Goal: Task Accomplishment & Management: Complete application form

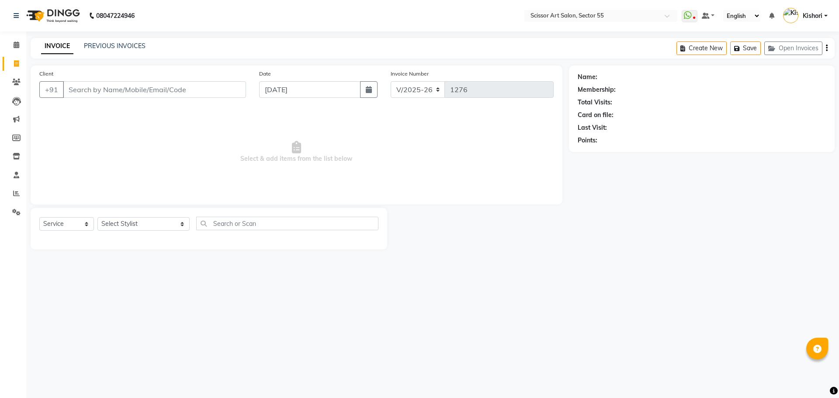
select select "4753"
select select "service"
click at [141, 224] on select "Select Stylist [PERSON_NAME] ([DEMOGRAPHIC_DATA] hairdresser) [PERSON_NAME] [PE…" at bounding box center [143, 224] width 92 height 14
select select "29037"
click at [97, 217] on select "Select Stylist [PERSON_NAME] ([DEMOGRAPHIC_DATA] hairdresser) [PERSON_NAME] [PE…" at bounding box center [143, 224] width 92 height 14
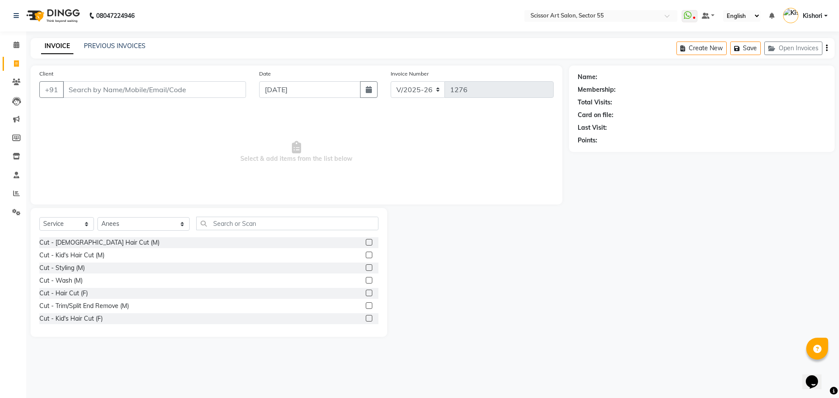
click at [366, 243] on label at bounding box center [369, 242] width 7 height 7
click at [366, 243] on input "checkbox" at bounding box center [369, 243] width 6 height 6
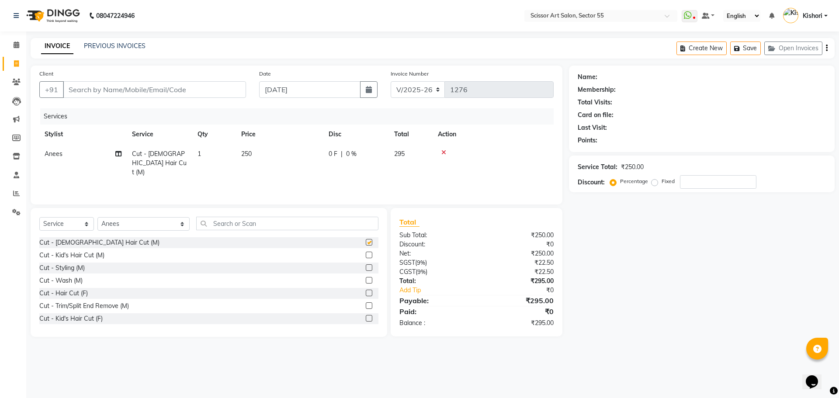
checkbox input "false"
click at [342, 223] on input "text" at bounding box center [287, 224] width 182 height 14
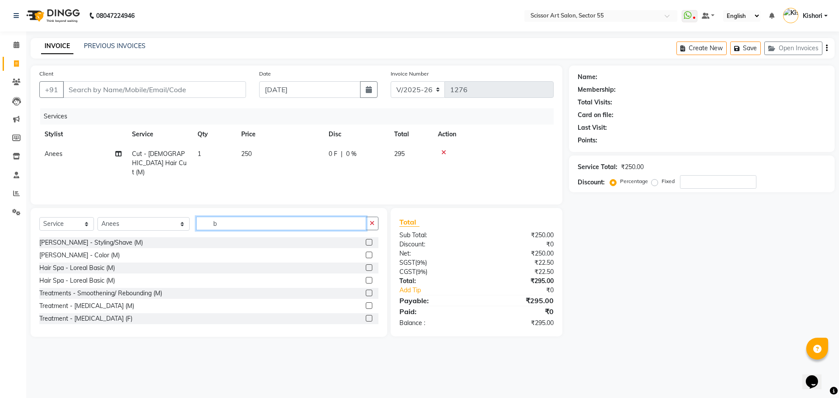
type input "b"
click at [366, 245] on label at bounding box center [369, 242] width 7 height 7
click at [366, 245] on input "checkbox" at bounding box center [369, 243] width 6 height 6
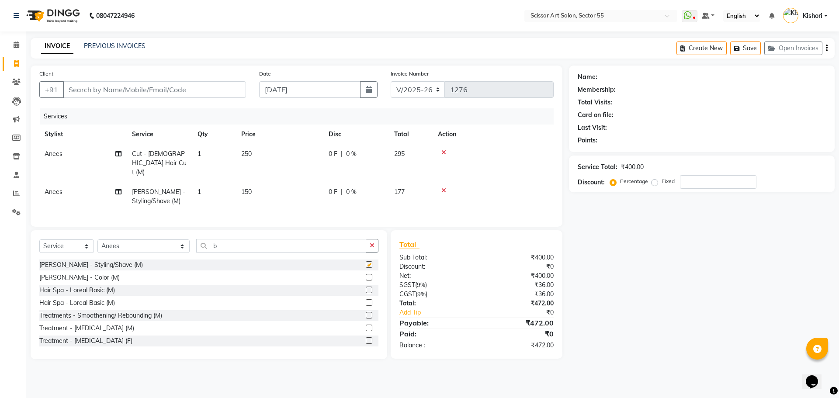
checkbox input "false"
click at [662, 183] on label "Fixed" at bounding box center [668, 181] width 13 height 8
click at [655, 183] on input "Fixed" at bounding box center [657, 181] width 6 height 6
radio input "true"
click at [695, 185] on input "number" at bounding box center [718, 182] width 76 height 14
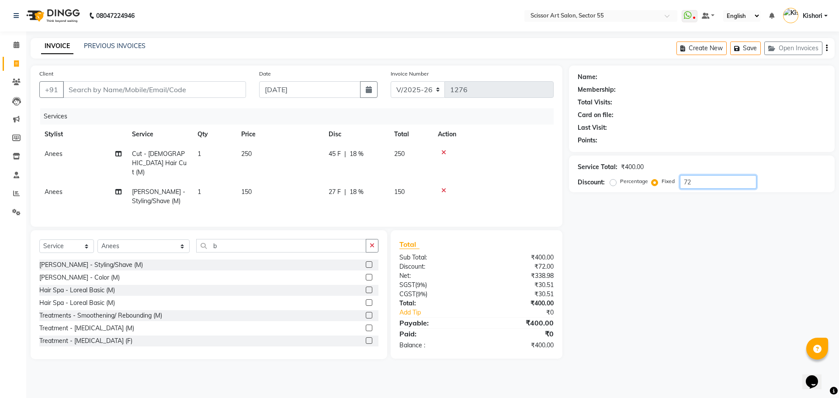
type input "72"
click at [137, 94] on input "Client" at bounding box center [154, 89] width 183 height 17
type input "1"
radio input "true"
type input "0"
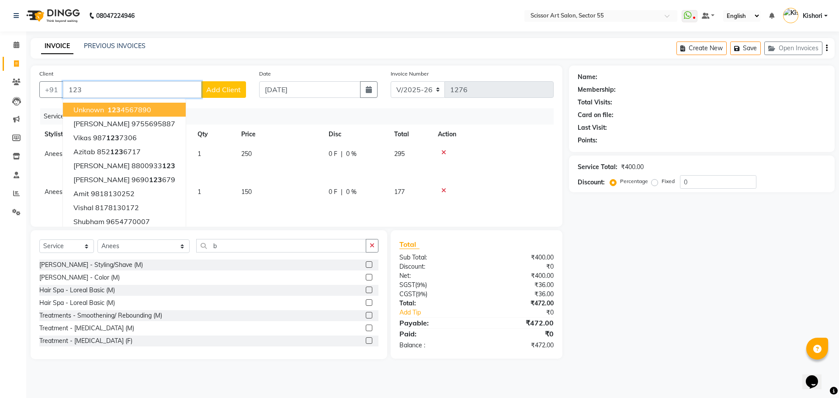
click at [143, 103] on button "unknown 123 4567890" at bounding box center [124, 110] width 123 height 14
type input "1234567890"
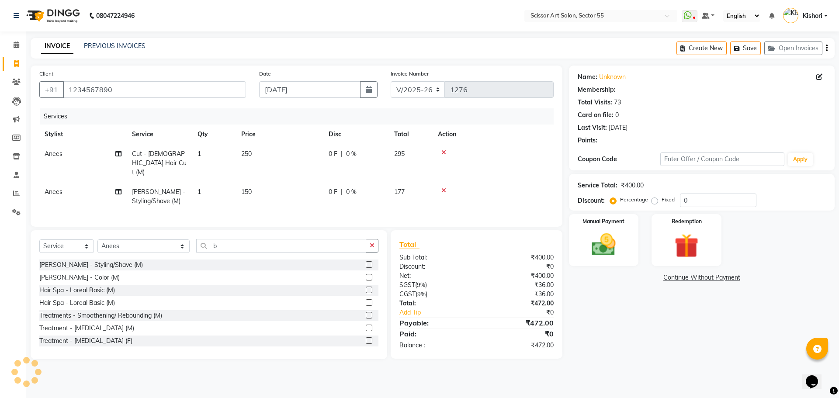
select select "1: Object"
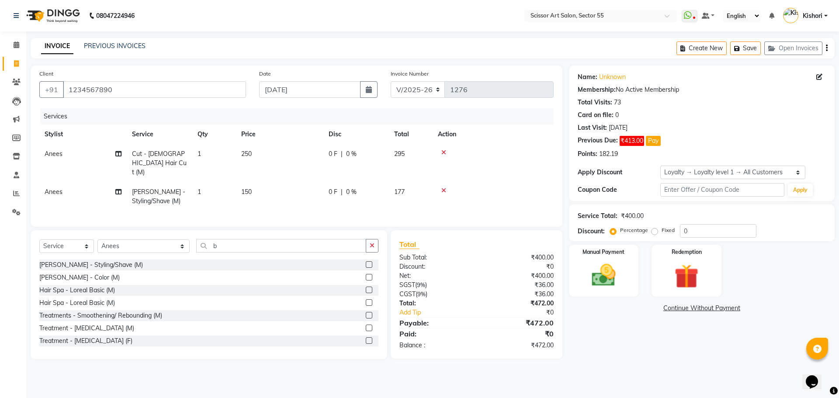
click at [662, 232] on label "Fixed" at bounding box center [668, 230] width 13 height 8
click at [654, 232] on input "Fixed" at bounding box center [657, 230] width 6 height 6
radio input "true"
click at [708, 226] on input "0" at bounding box center [718, 231] width 76 height 14
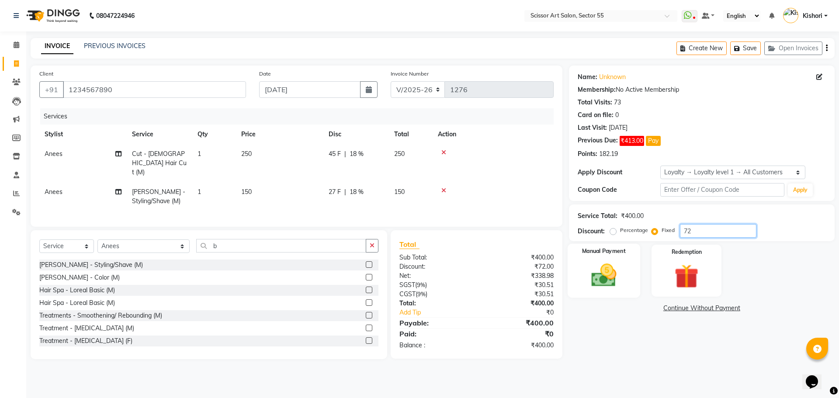
type input "72"
click at [618, 266] on img at bounding box center [604, 275] width 41 height 29
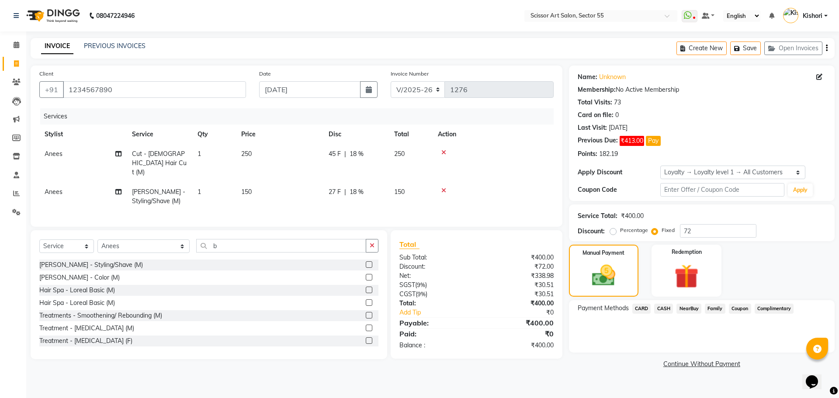
click at [669, 306] on span "CASH" at bounding box center [663, 309] width 19 height 10
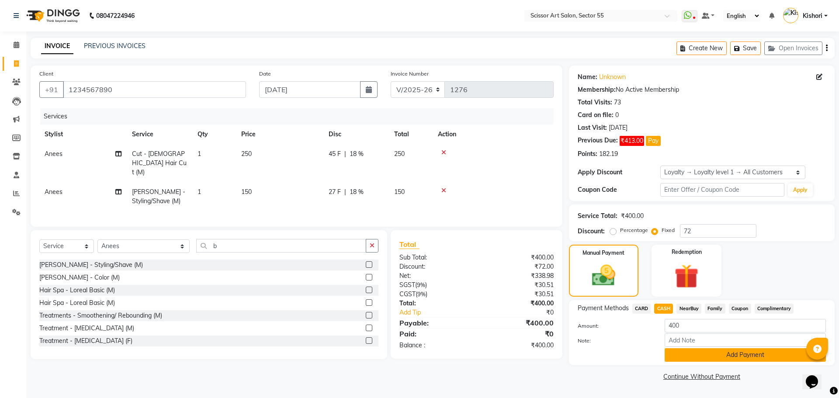
click at [709, 357] on button "Add Payment" at bounding box center [745, 355] width 161 height 14
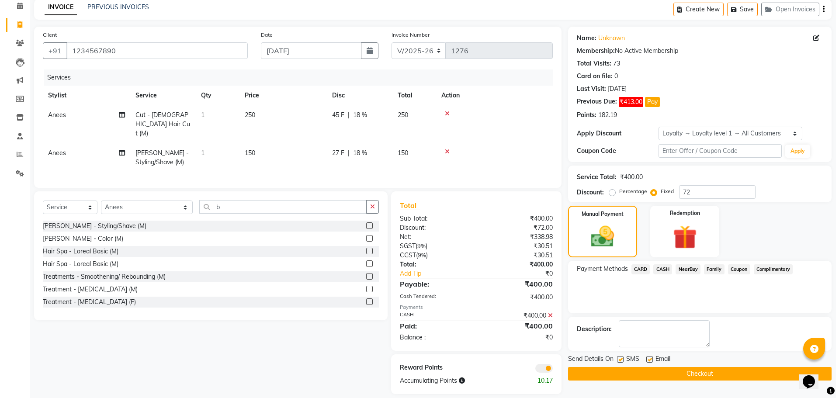
scroll to position [45, 0]
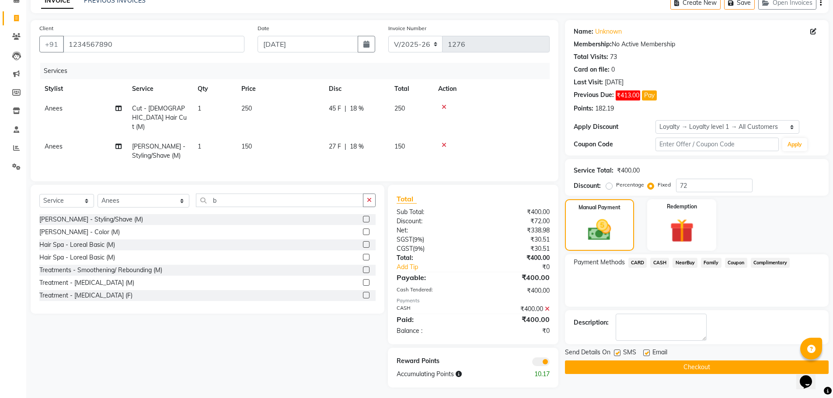
click at [546, 362] on div "Reward Points Accumulating Points 10.17" at bounding box center [473, 368] width 170 height 40
click at [542, 360] on span at bounding box center [540, 362] width 17 height 9
click at [549, 363] on input "checkbox" at bounding box center [549, 363] width 0 height 0
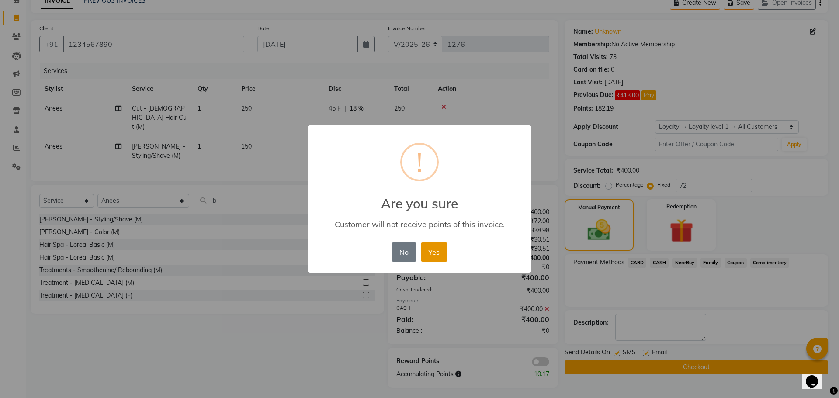
click at [438, 255] on button "Yes" at bounding box center [434, 252] width 27 height 19
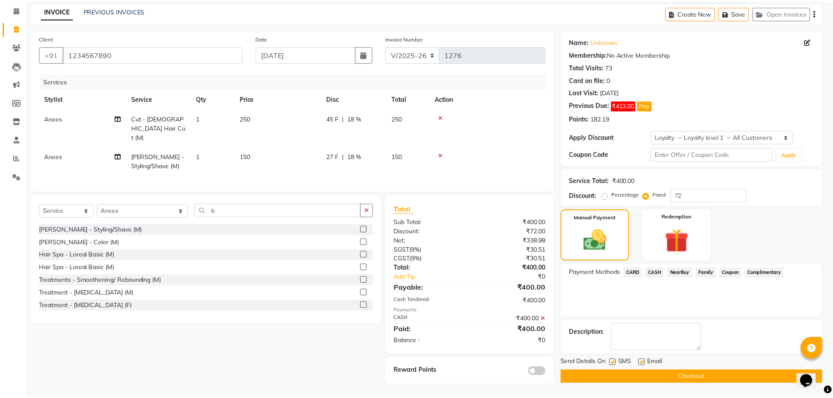
scroll to position [35, 0]
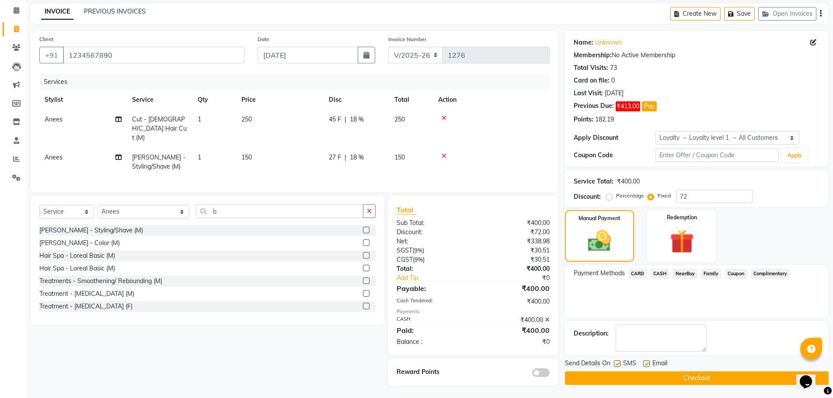
click at [658, 378] on button "Checkout" at bounding box center [697, 379] width 264 height 14
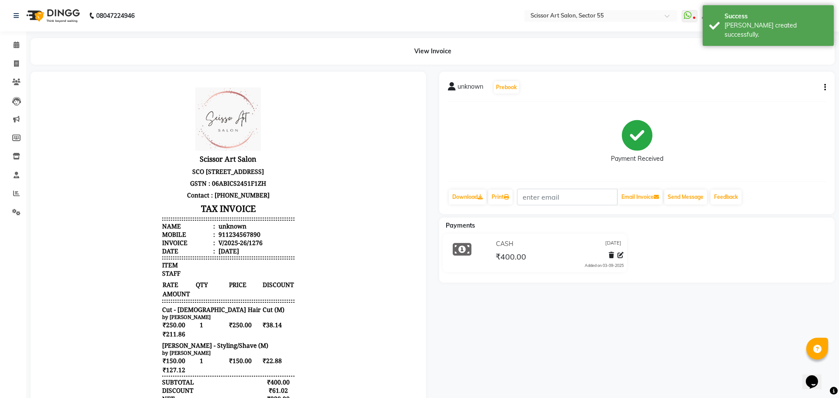
select select "service"
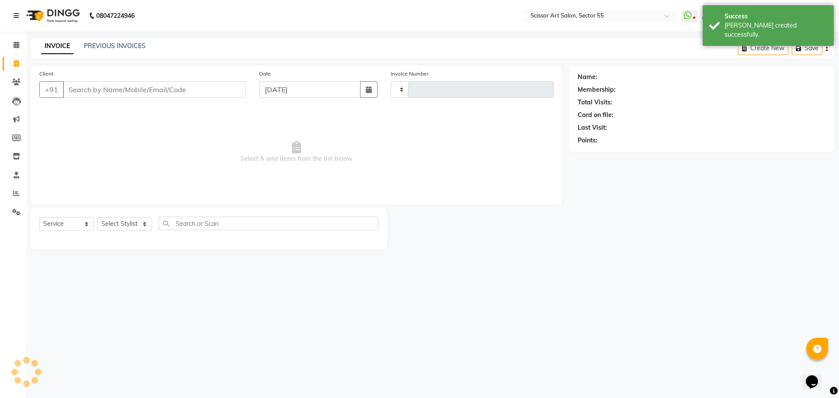
type input "1277"
select select "4753"
click at [118, 226] on select "Select Stylist [PERSON_NAME] ([DEMOGRAPHIC_DATA] hairdresser) [PERSON_NAME] [PE…" at bounding box center [143, 224] width 92 height 14
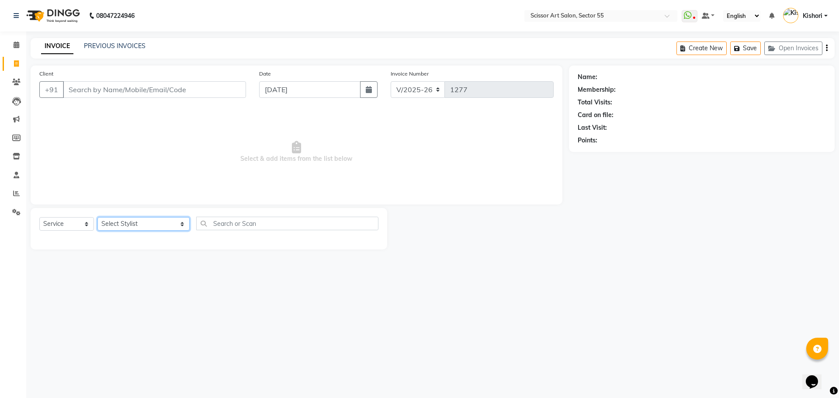
select select "34612"
click at [97, 217] on select "Select Stylist [PERSON_NAME] ([DEMOGRAPHIC_DATA] hairdresser) [PERSON_NAME] [PE…" at bounding box center [143, 224] width 92 height 14
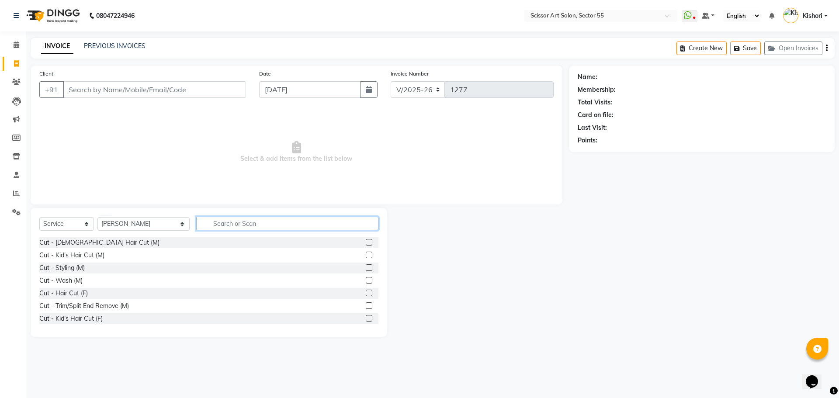
click at [224, 223] on input "text" at bounding box center [287, 224] width 182 height 14
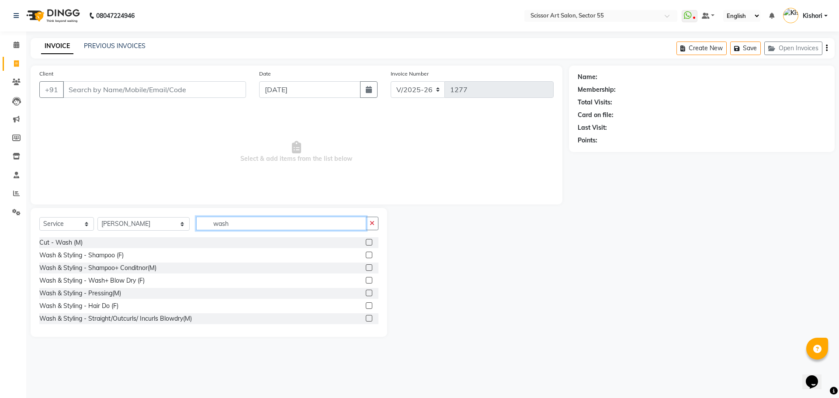
type input "wash"
click at [366, 266] on label at bounding box center [369, 267] width 7 height 7
click at [366, 266] on input "checkbox" at bounding box center [369, 268] width 6 height 6
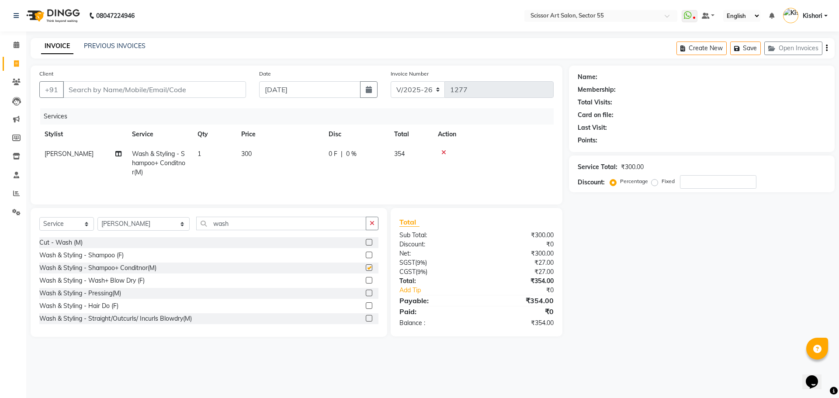
checkbox input "false"
click at [248, 153] on span "300" at bounding box center [246, 154] width 10 height 8
select select "34612"
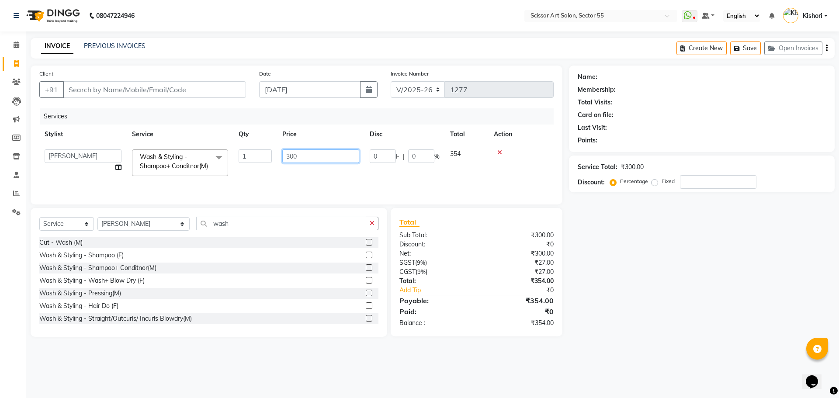
click at [289, 154] on input "300" at bounding box center [320, 156] width 77 height 14
type input "400"
click at [688, 231] on div "Name: Membership: Total Visits: Card on file: Last Visit: Points: Service Total…" at bounding box center [705, 201] width 272 height 271
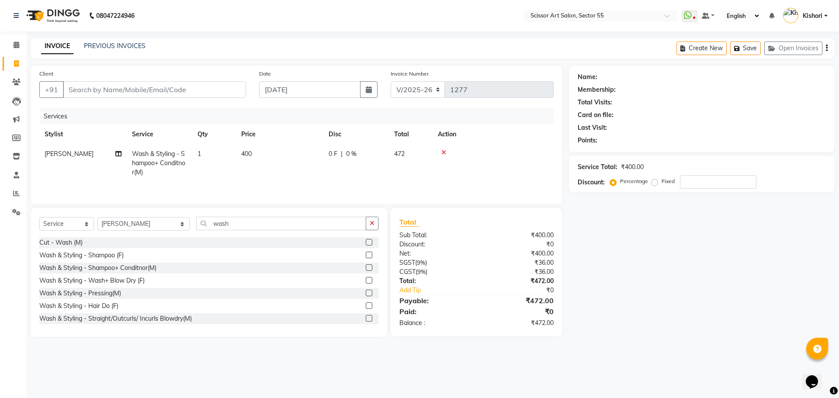
click at [688, 231] on div "Name: Membership: Total Visits: Card on file: Last Visit: Points: Service Total…" at bounding box center [705, 201] width 272 height 271
click at [246, 152] on span "400" at bounding box center [246, 154] width 10 height 8
select select "34612"
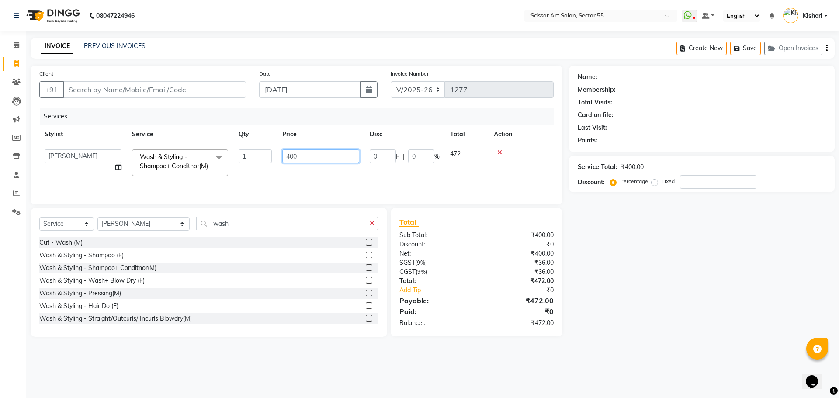
click at [290, 156] on input "400" at bounding box center [320, 156] width 77 height 14
type input "300"
click at [807, 367] on div "Opens Chat This icon Opens the chat window." at bounding box center [816, 367] width 21 height 0
click at [807, 375] on div "Opens Chat This icon Opens the chat window." at bounding box center [812, 382] width 14 height 14
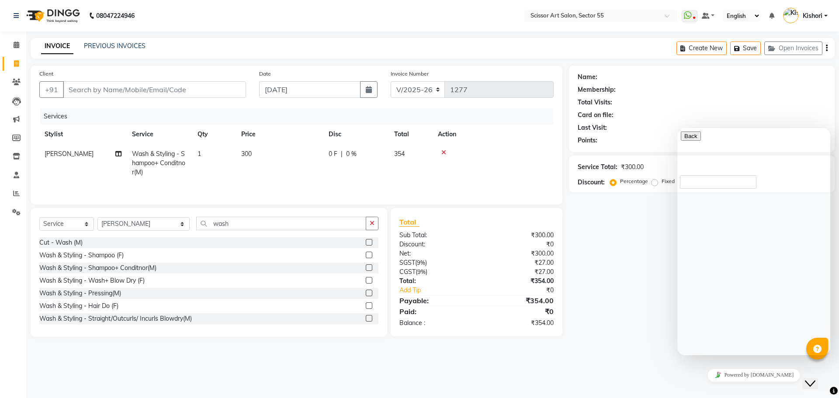
click at [622, 346] on main "INVOICE PREVIOUS INVOICES Create New Save Open Invoices Client +91 Date [DATE] …" at bounding box center [432, 194] width 813 height 312
click at [618, 326] on div "Name: Membership: Total Visits: Card on file: Last Visit: Points: Service Total…" at bounding box center [705, 201] width 272 height 271
drag, startPoint x: 816, startPoint y: 378, endPoint x: 1579, endPoint y: 728, distance: 840.3
click at [816, 379] on icon "Close Chat This icon closes the chat window." at bounding box center [810, 384] width 10 height 10
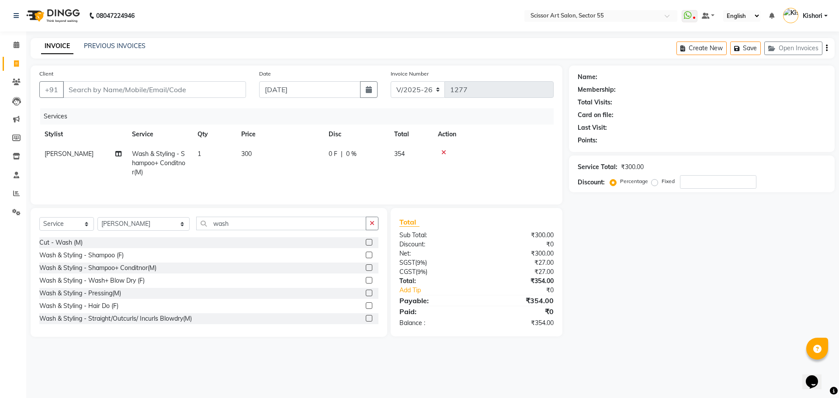
click at [650, 344] on main "INVOICE PREVIOUS INVOICES Create New Save Open Invoices Client +91 Date [DATE] …" at bounding box center [432, 194] width 813 height 312
click at [236, 229] on input "wash" at bounding box center [281, 224] width 170 height 14
type input "w"
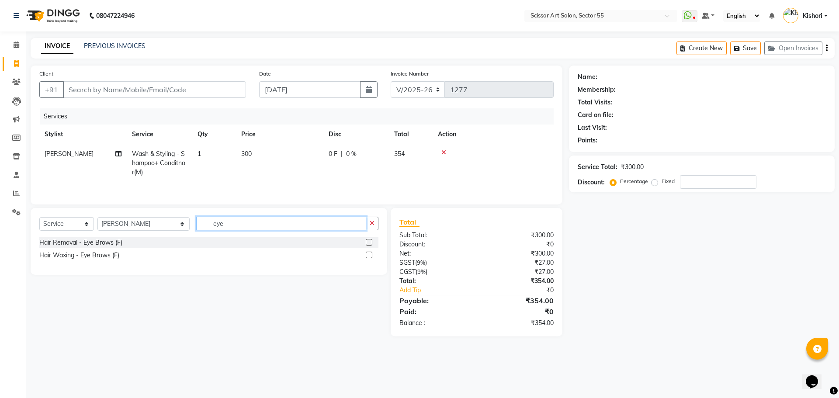
type input "eye"
click at [369, 244] on label at bounding box center [369, 242] width 7 height 7
click at [369, 244] on input "checkbox" at bounding box center [369, 243] width 6 height 6
click at [369, 244] on div "Select Service Product Membership Package Voucher Prepaid Gift Card Select Styl…" at bounding box center [209, 241] width 357 height 67
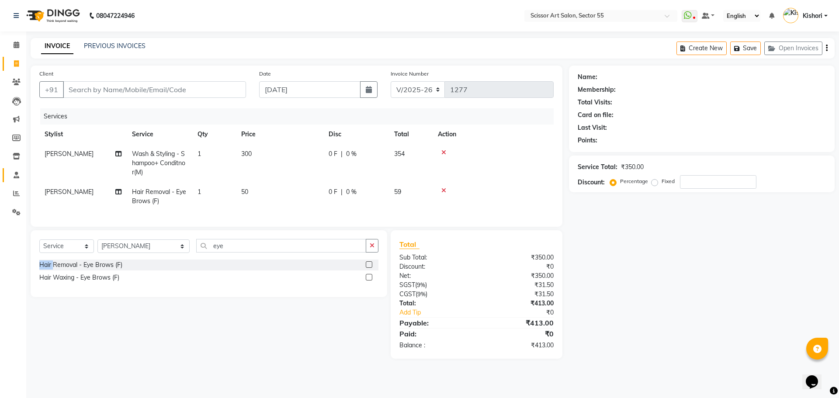
checkbox input "false"
click at [62, 188] on td "[PERSON_NAME]" at bounding box center [82, 196] width 87 height 29
select select "34612"
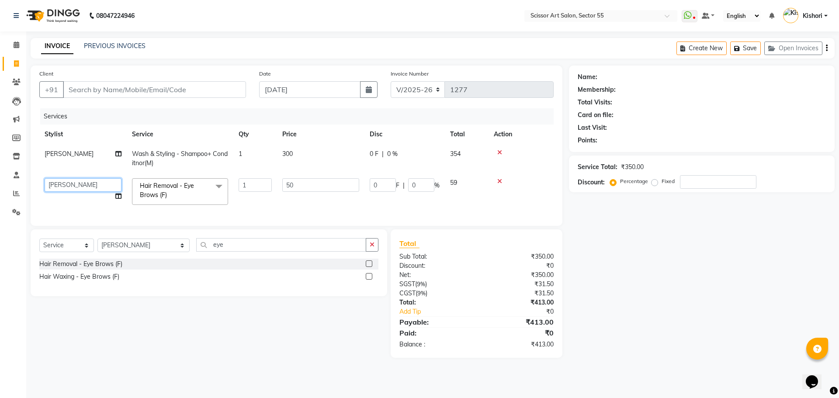
click at [66, 187] on select "[PERSON_NAME] ([DEMOGRAPHIC_DATA] hairdresser) [PERSON_NAME] [PERSON_NAME] Dev …" at bounding box center [83, 185] width 77 height 14
select select "77112"
click at [305, 251] on input "eye" at bounding box center [281, 245] width 170 height 14
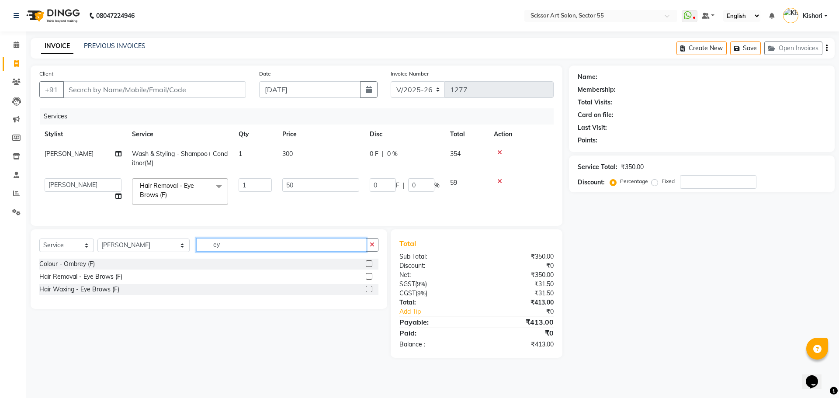
type input "e"
type input "upp"
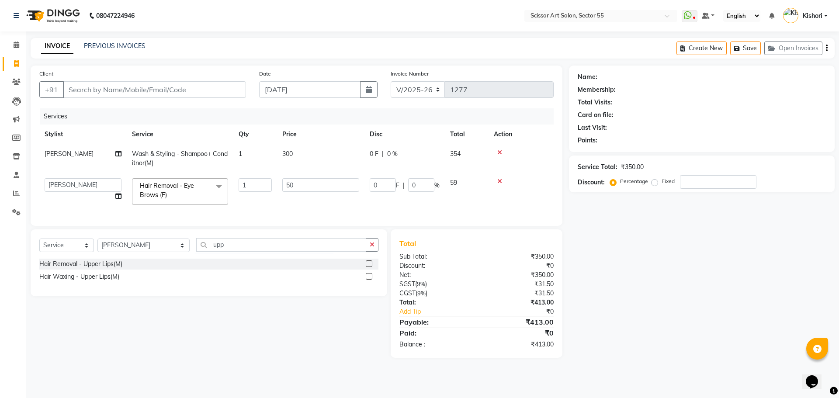
click at [367, 267] on label at bounding box center [369, 264] width 7 height 7
click at [367, 267] on input "checkbox" at bounding box center [369, 264] width 6 height 6
checkbox input "true"
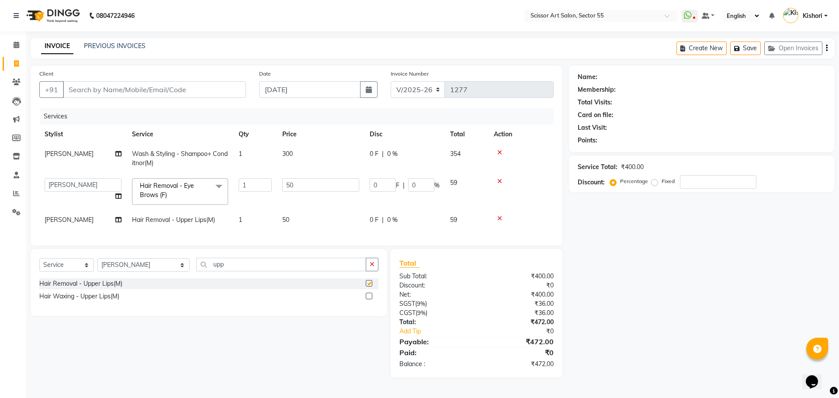
click at [367, 271] on button "button" at bounding box center [372, 265] width 13 height 14
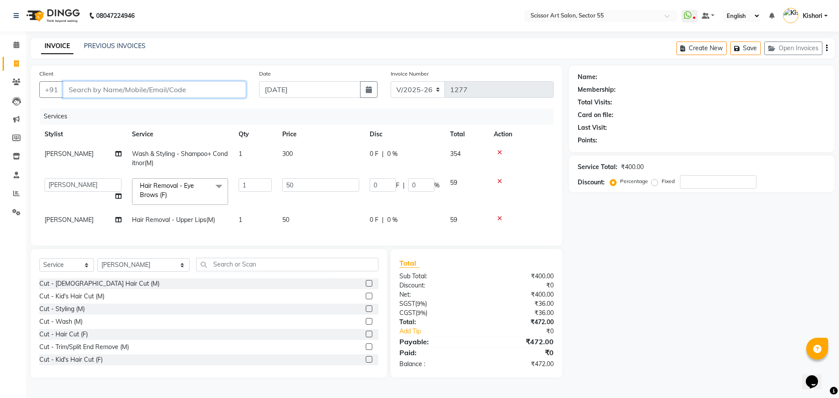
click at [98, 85] on input "Client" at bounding box center [154, 89] width 183 height 17
type input "1"
type input "0"
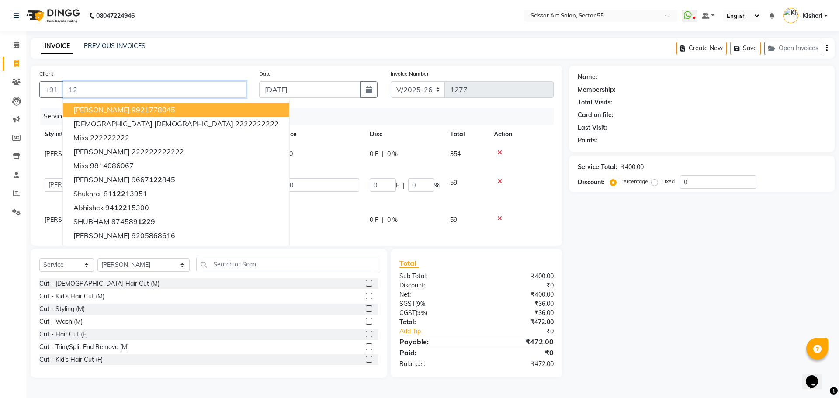
type input "1"
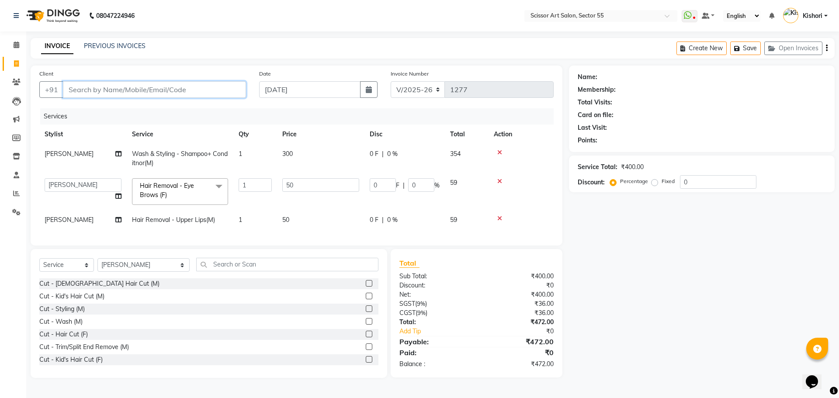
click at [160, 95] on input "Client" at bounding box center [154, 89] width 183 height 17
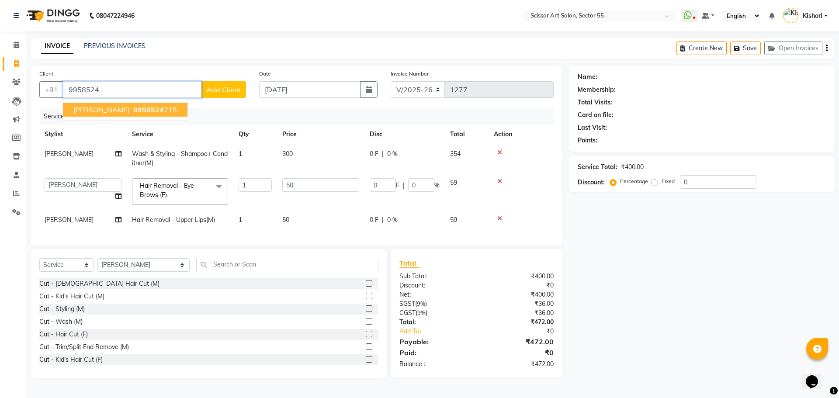
drag, startPoint x: 158, startPoint y: 110, endPoint x: 150, endPoint y: 106, distance: 8.4
click at [157, 110] on button "[PERSON_NAME] 9958524 715" at bounding box center [125, 110] width 125 height 14
type input "9958524715"
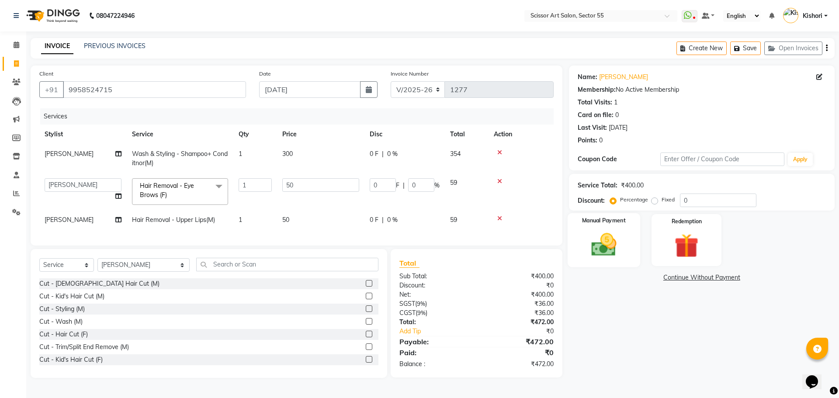
click at [622, 252] on img at bounding box center [604, 244] width 41 height 29
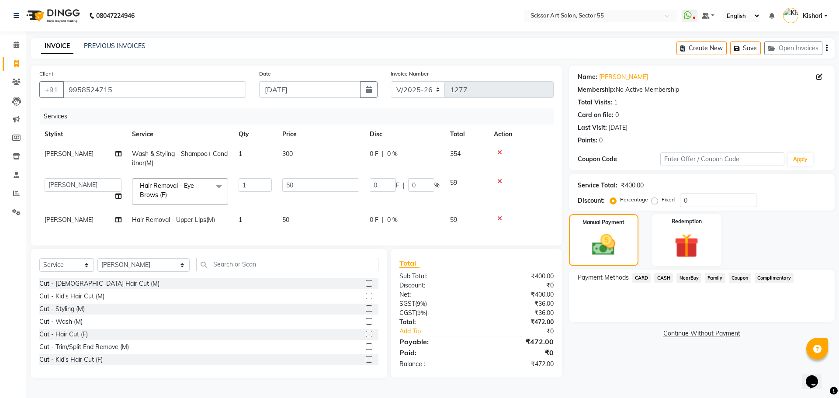
click at [645, 278] on span "CARD" at bounding box center [642, 278] width 19 height 10
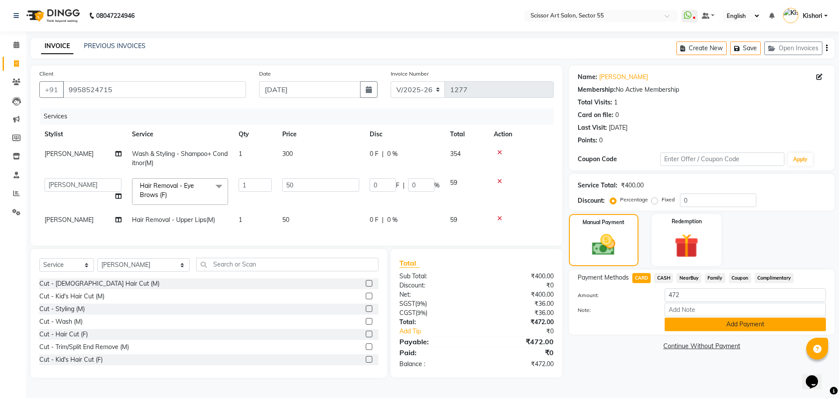
click at [767, 326] on button "Add Payment" at bounding box center [745, 325] width 161 height 14
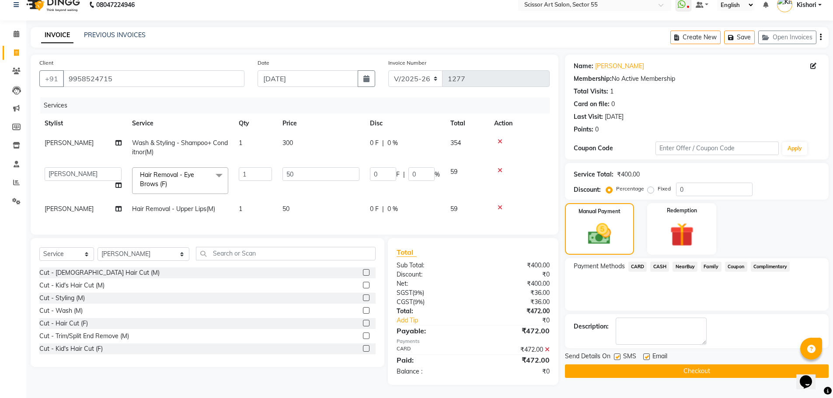
scroll to position [17, 0]
click at [831, 208] on div "Manual Payment Redemption" at bounding box center [696, 229] width 277 height 52
click at [769, 365] on button "Checkout" at bounding box center [697, 372] width 264 height 14
click at [769, 365] on div "Checkout" at bounding box center [697, 372] width 264 height 14
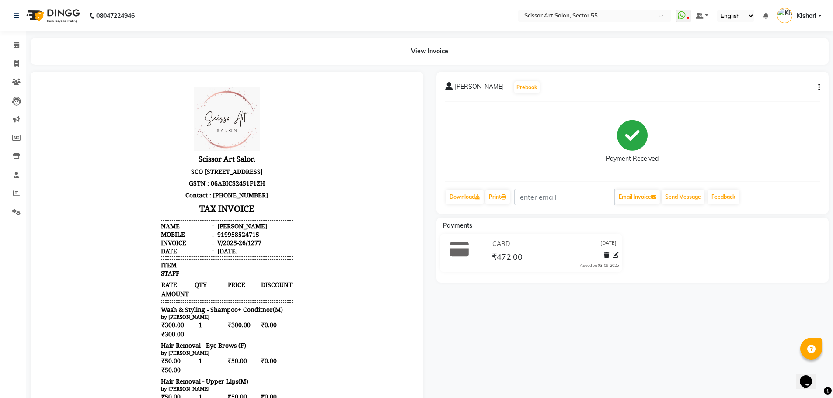
click at [817, 87] on button "button" at bounding box center [816, 87] width 5 height 9
click at [789, 101] on div "Edit Invoice" at bounding box center [775, 98] width 60 height 11
select select "service"
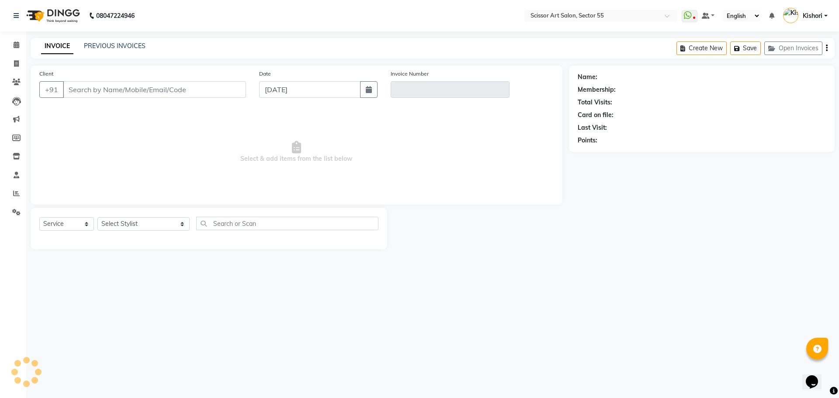
type input "9958524715"
type input "V/2025-26/1277"
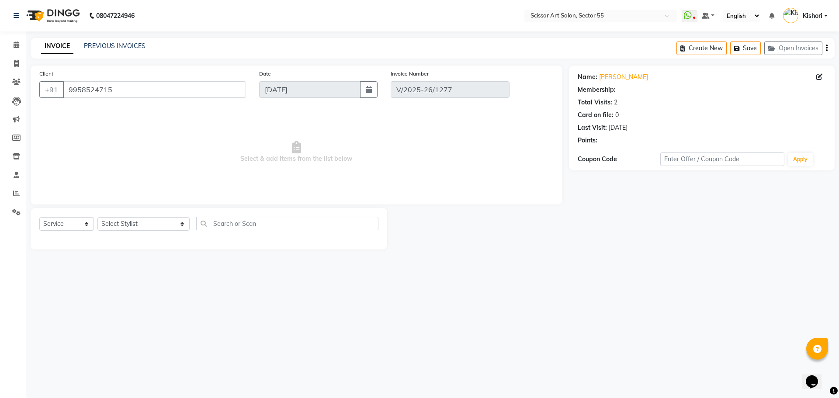
select select "select"
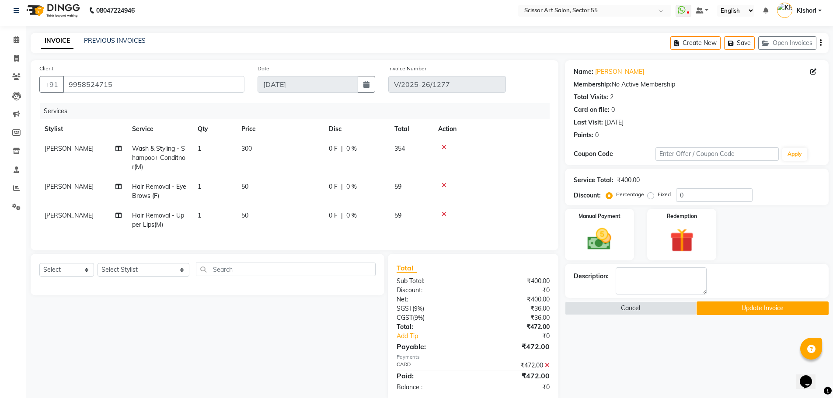
scroll to position [28, 0]
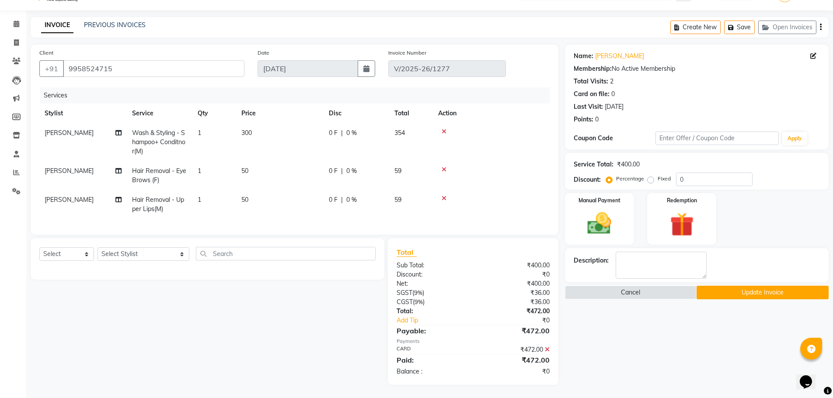
click at [733, 287] on button "Update Invoice" at bounding box center [762, 293] width 132 height 14
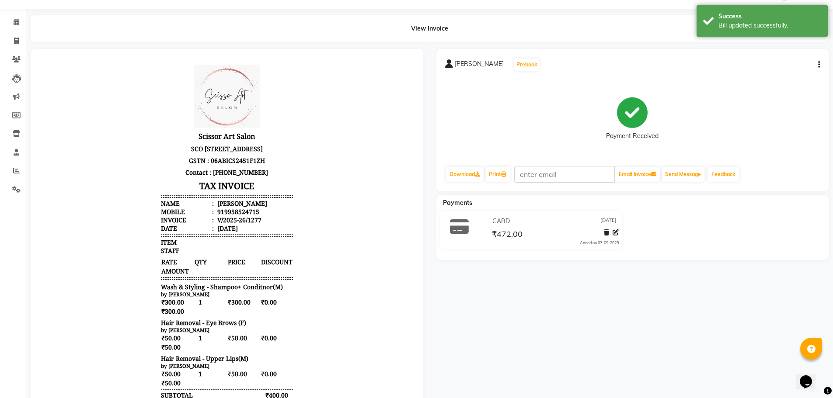
scroll to position [66, 0]
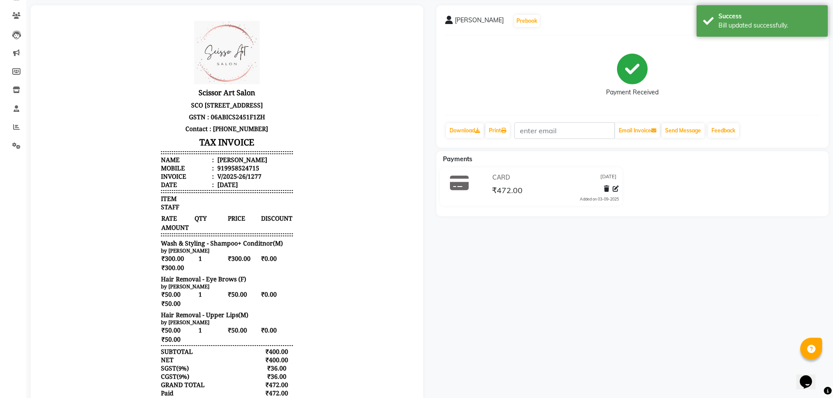
click at [831, 328] on div "[PERSON_NAME] Prebook Payment Received Download Print Email Invoice Send Messag…" at bounding box center [633, 221] width 406 height 433
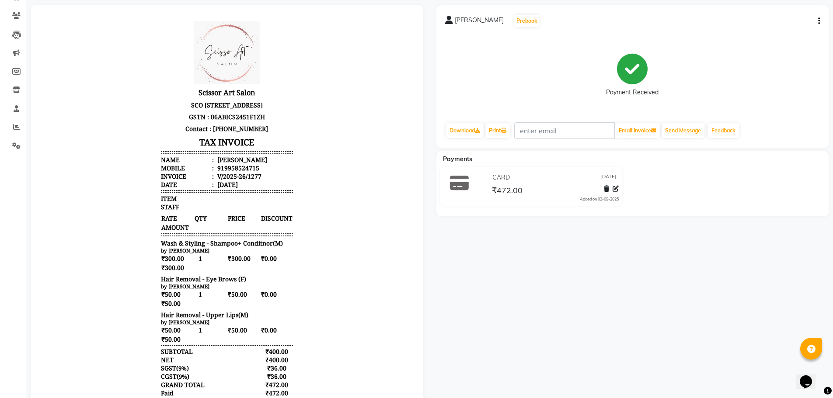
click at [817, 20] on button "button" at bounding box center [816, 21] width 5 height 9
click at [789, 33] on div "Edit Invoice" at bounding box center [775, 32] width 60 height 11
click at [789, 33] on div "08047224946 Select Location × Scissor Art Salon, Sector 55 WhatsApp Status ✕ St…" at bounding box center [416, 193] width 833 height 518
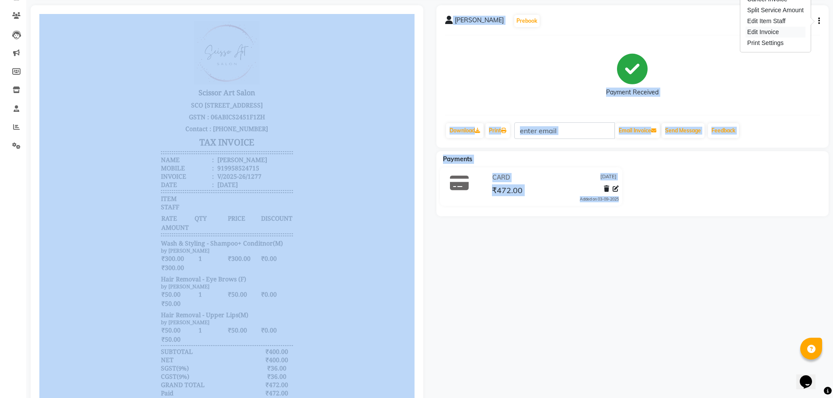
select select "service"
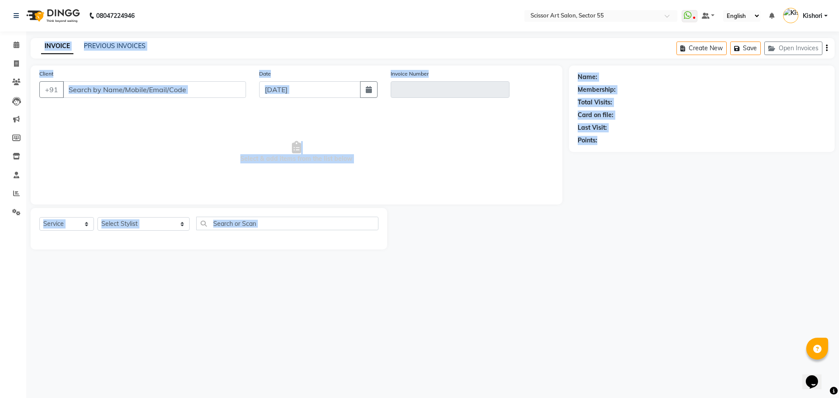
type input "9958524715"
type input "V/2025-26/1277"
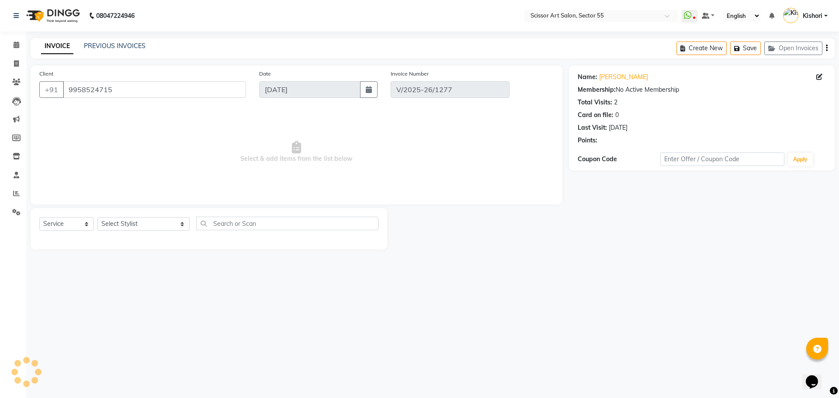
select select "select"
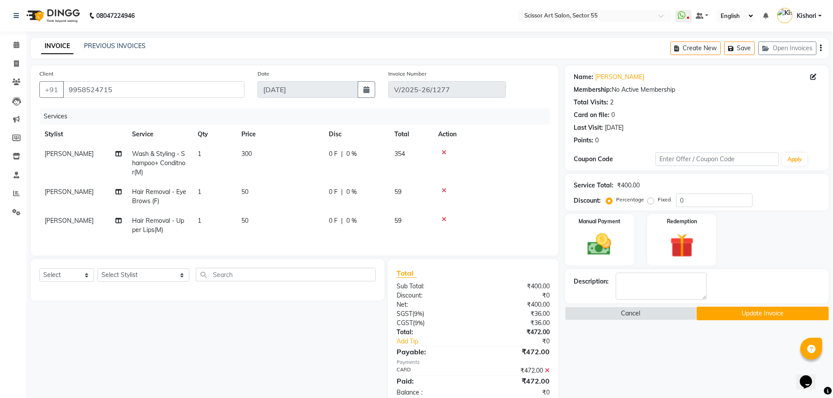
click at [786, 312] on button "Update Invoice" at bounding box center [762, 314] width 132 height 14
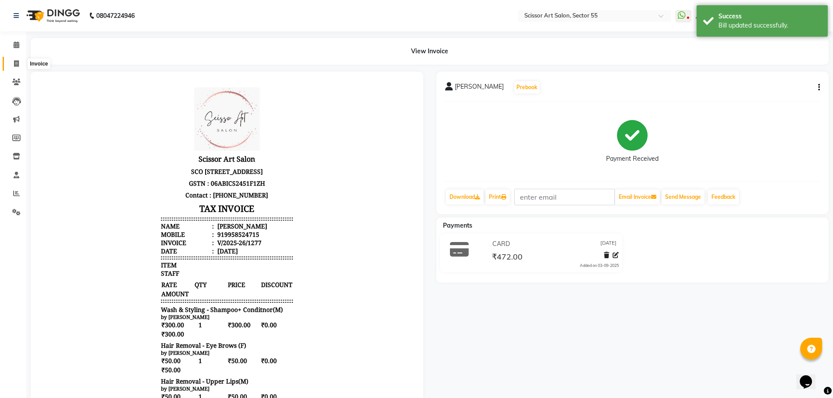
click at [17, 66] on icon at bounding box center [16, 63] width 5 height 7
select select "service"
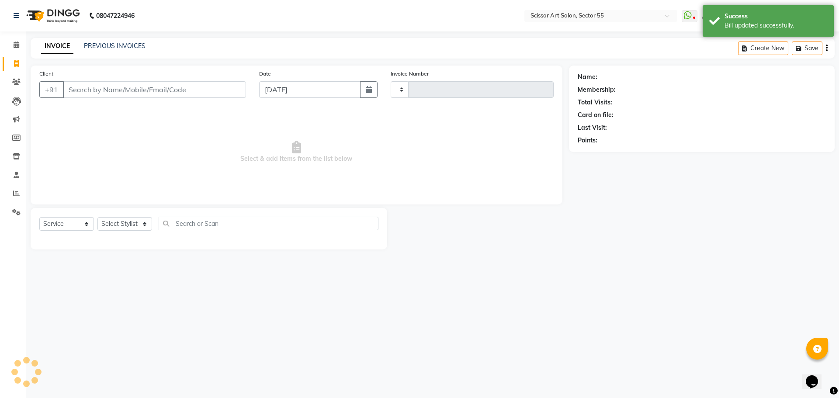
type input "1278"
select select "4753"
click at [134, 93] on input "Client" at bounding box center [154, 89] width 183 height 17
click at [130, 229] on select "Select Stylist [PERSON_NAME] ([DEMOGRAPHIC_DATA] hairdresser) [PERSON_NAME] [PE…" at bounding box center [143, 224] width 92 height 14
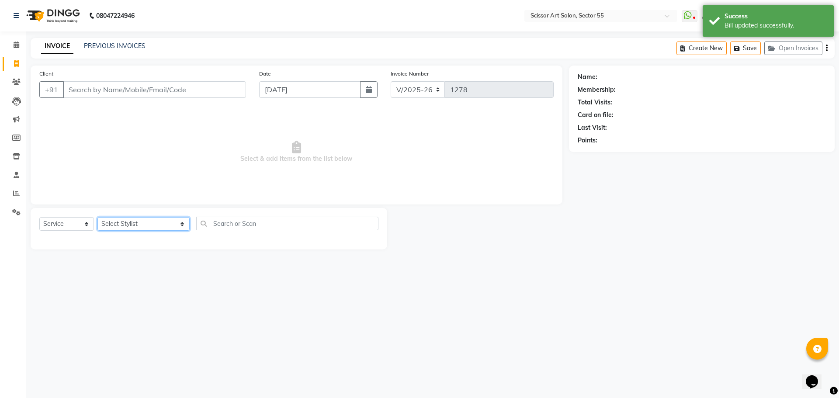
select select "87795"
click at [97, 217] on select "Select Stylist [PERSON_NAME] ([DEMOGRAPHIC_DATA] hairdresser) [PERSON_NAME] [PE…" at bounding box center [143, 224] width 92 height 14
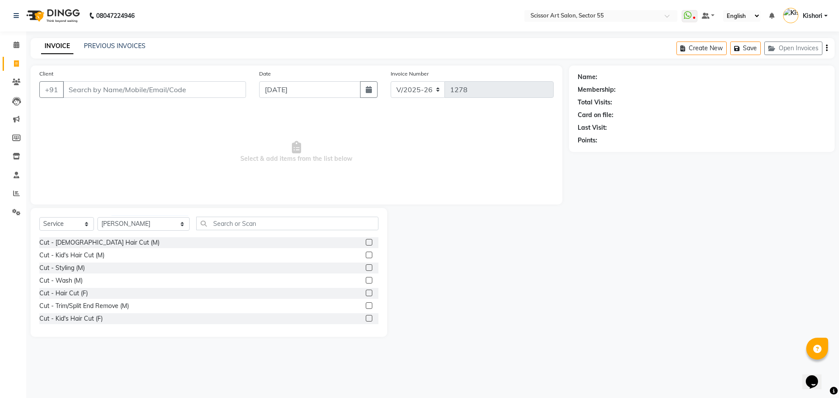
click at [366, 243] on label at bounding box center [369, 242] width 7 height 7
click at [366, 243] on input "checkbox" at bounding box center [369, 243] width 6 height 6
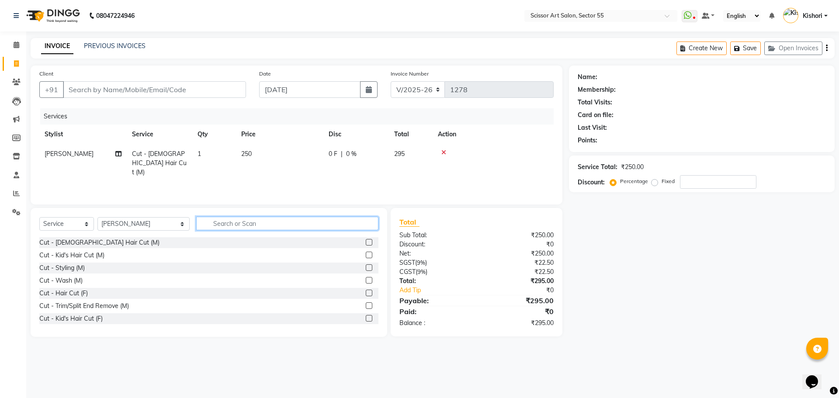
checkbox input "false"
click at [338, 228] on input "text" at bounding box center [287, 224] width 182 height 14
type input "b"
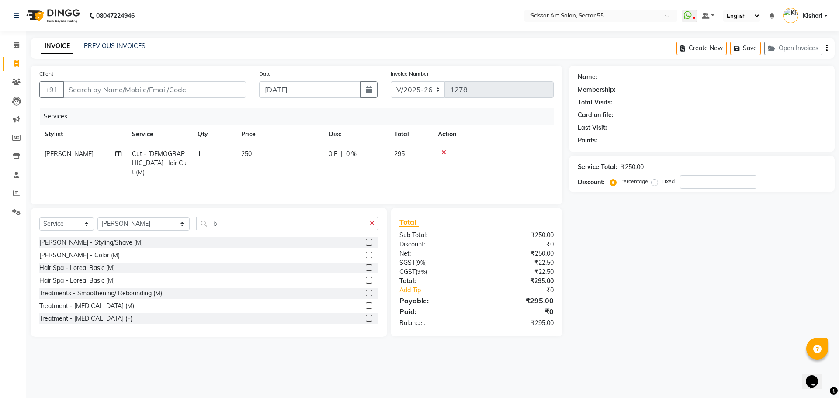
click at [366, 241] on label at bounding box center [369, 242] width 7 height 7
click at [366, 241] on input "checkbox" at bounding box center [369, 243] width 6 height 6
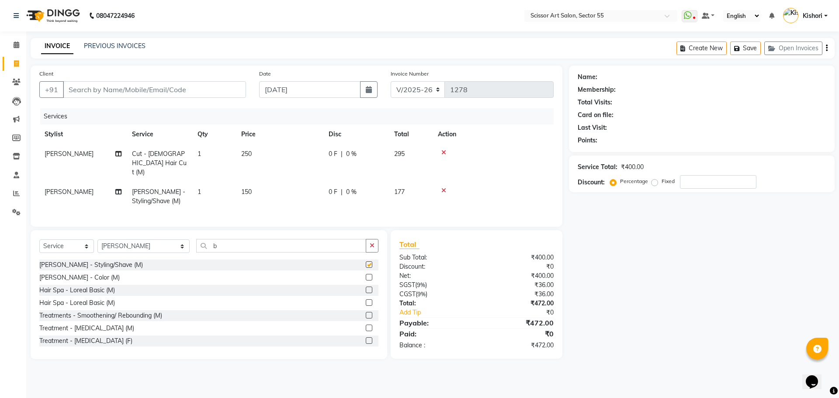
checkbox input "false"
click at [111, 92] on input "Client" at bounding box center [154, 89] width 183 height 17
click at [112, 92] on input "Client" at bounding box center [154, 89] width 183 height 17
click at [119, 87] on input "Client" at bounding box center [154, 89] width 183 height 17
type input "9"
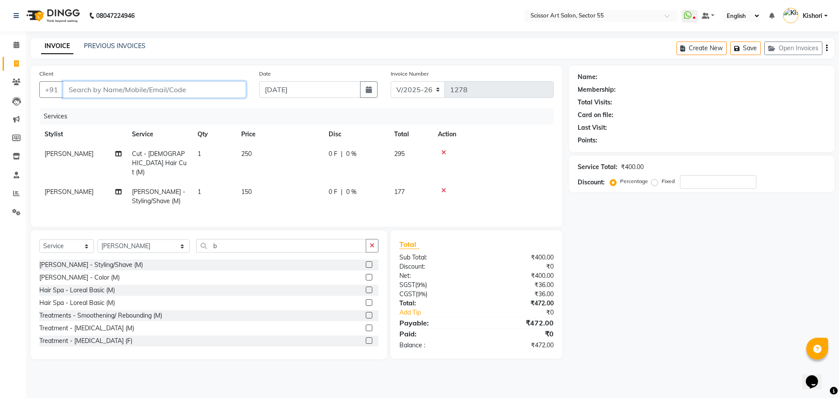
type input "0"
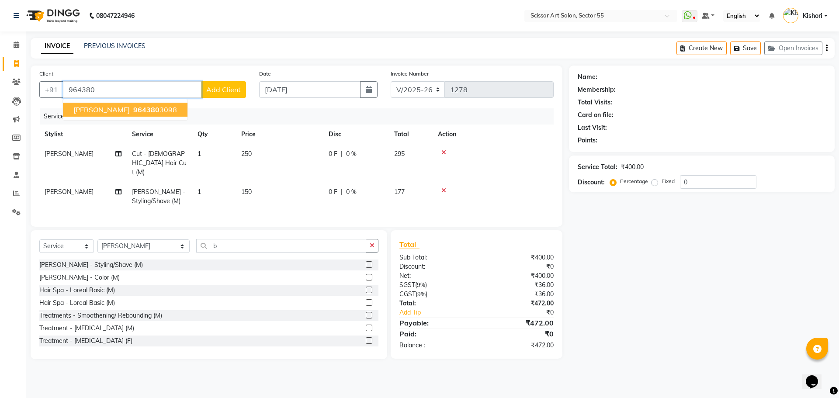
click at [139, 115] on button "Rohan 964380 3098" at bounding box center [125, 110] width 125 height 14
type input "9643803098"
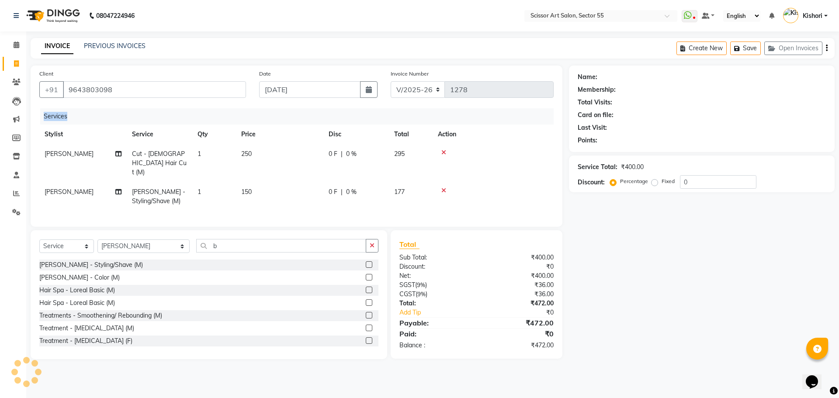
click at [139, 115] on div "Services" at bounding box center [300, 116] width 520 height 16
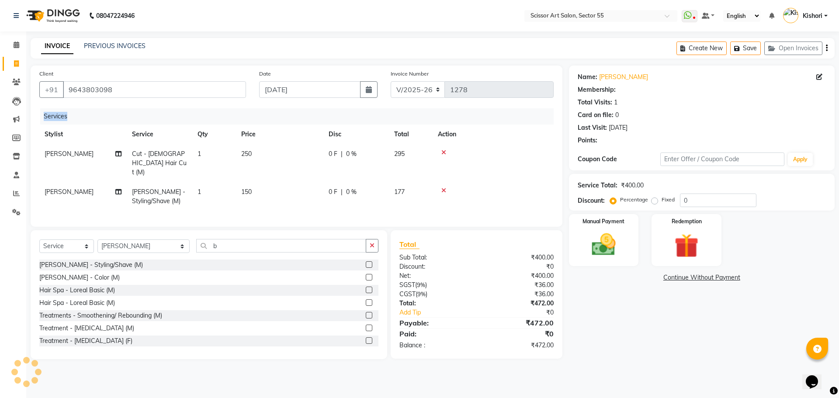
select select "1: Object"
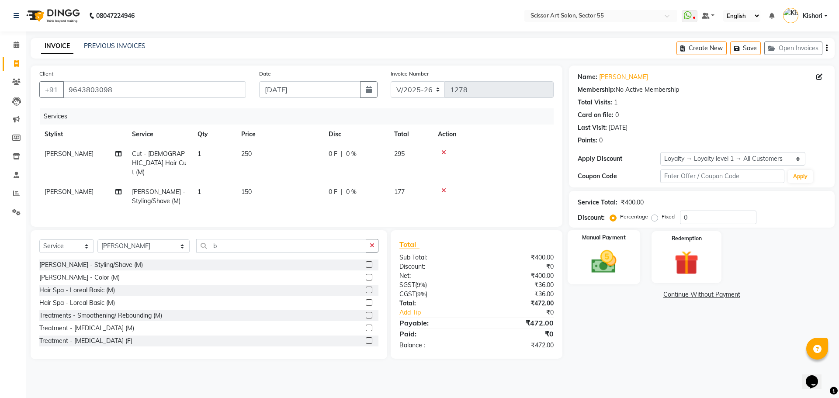
click at [628, 271] on div "Manual Payment" at bounding box center [603, 257] width 73 height 54
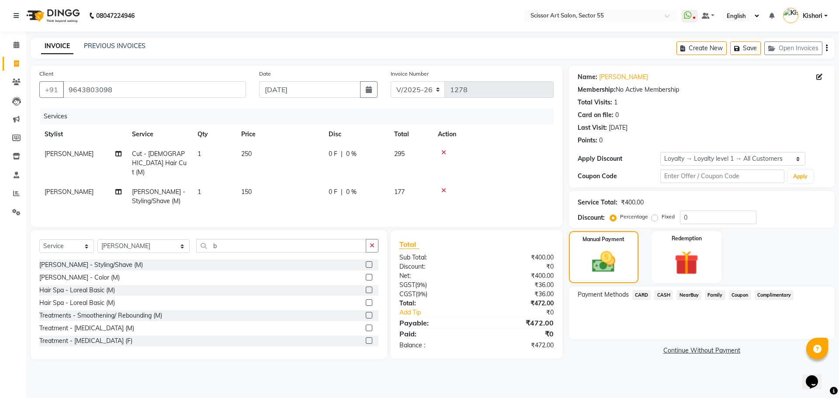
click at [666, 294] on span "CASH" at bounding box center [663, 295] width 19 height 10
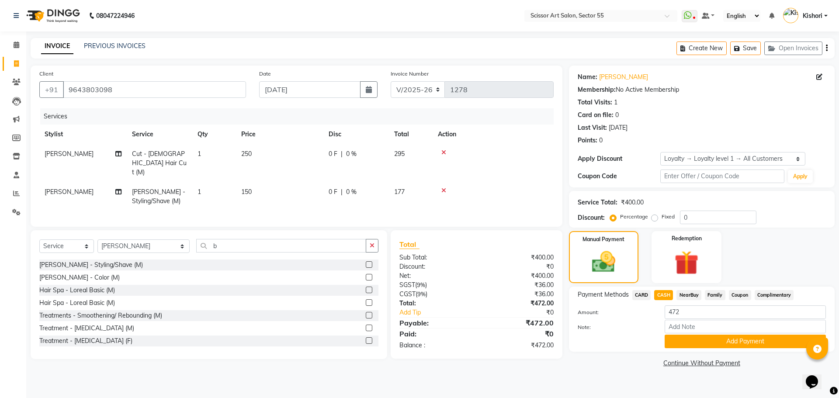
click at [643, 293] on span "CARD" at bounding box center [642, 295] width 19 height 10
click at [838, 114] on div "Name: [PERSON_NAME] Membership: No Active Membership Total Visits: 1 Card on fi…" at bounding box center [705, 218] width 272 height 304
drag, startPoint x: 838, startPoint y: 114, endPoint x: 839, endPoint y: 161, distance: 47.6
click at [839, 161] on div "Name: [PERSON_NAME] Membership: No Active Membership Total Visits: 1 Card on fi…" at bounding box center [705, 218] width 272 height 304
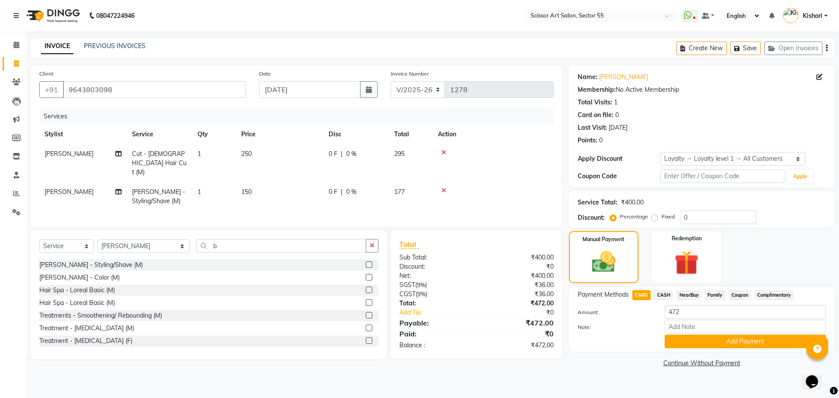
click at [804, 254] on div "Manual Payment Redemption" at bounding box center [702, 257] width 279 height 52
click at [753, 341] on button "Add Payment" at bounding box center [745, 342] width 161 height 14
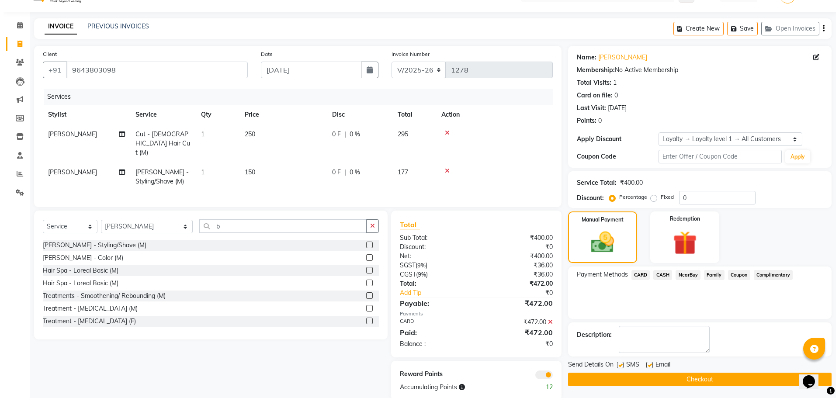
scroll to position [33, 0]
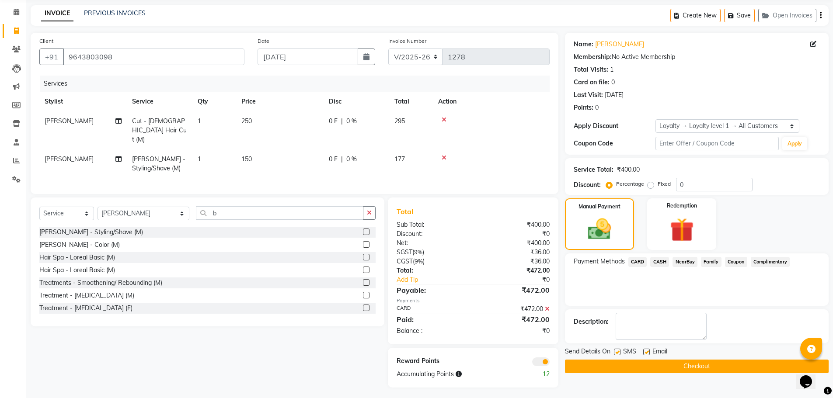
click at [547, 359] on span at bounding box center [540, 362] width 17 height 9
click at [549, 363] on input "checkbox" at bounding box center [549, 363] width 0 height 0
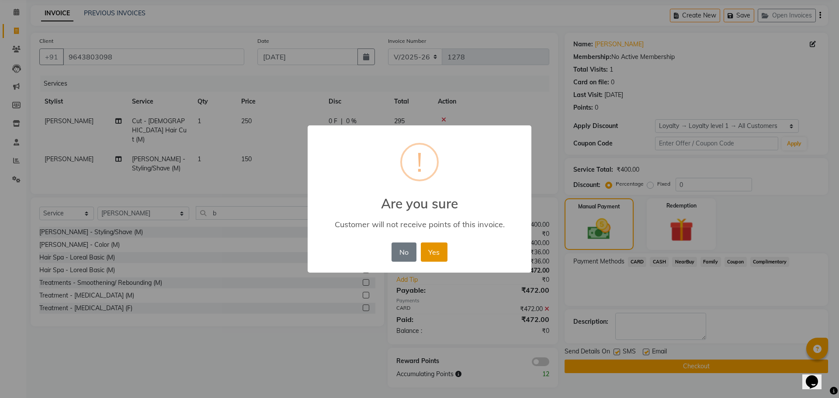
click at [431, 245] on button "Yes" at bounding box center [434, 252] width 27 height 19
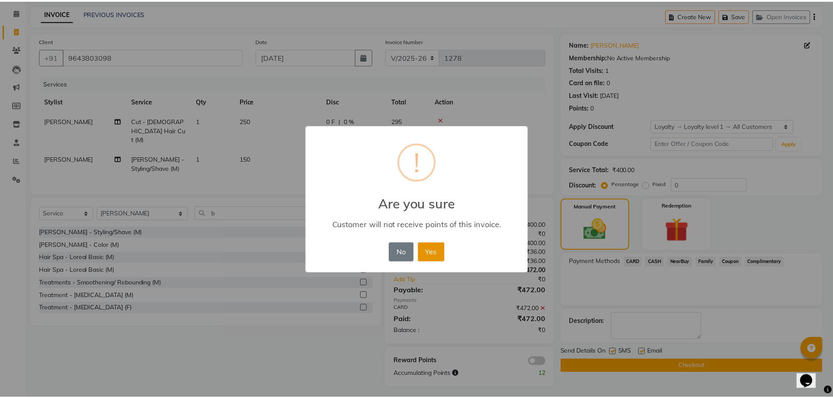
scroll to position [21, 0]
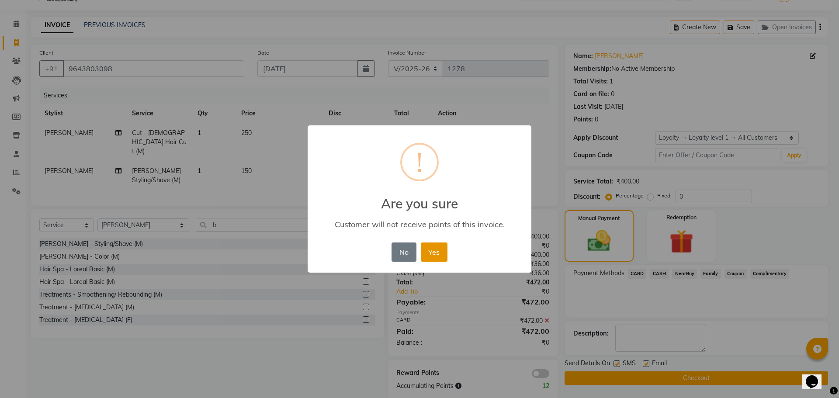
click at [431, 245] on div "× ! Are you sure Customer will not receive points of this invoice. No No Yes" at bounding box center [420, 199] width 224 height 148
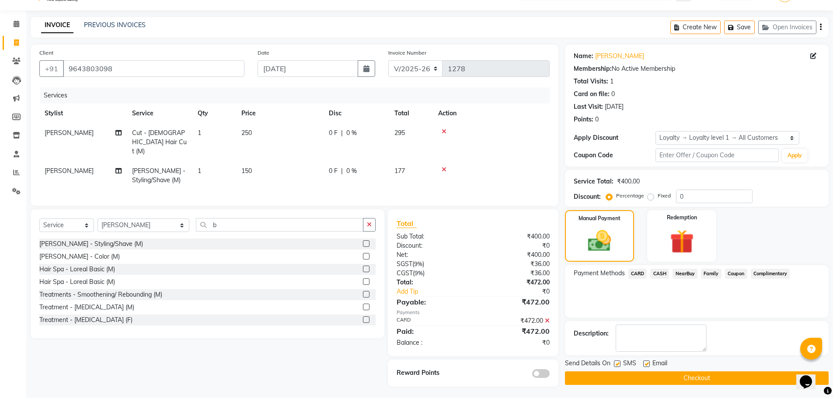
click at [593, 380] on button "Checkout" at bounding box center [697, 379] width 264 height 14
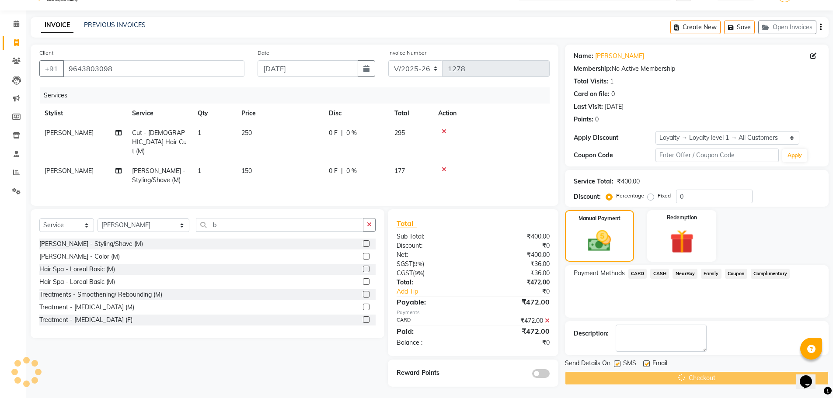
click at [593, 380] on div "Checkout" at bounding box center [697, 379] width 264 height 14
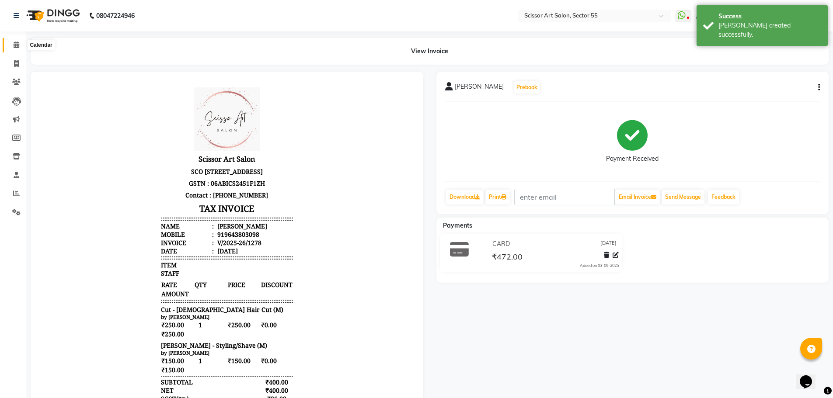
click at [11, 47] on span at bounding box center [16, 45] width 15 height 10
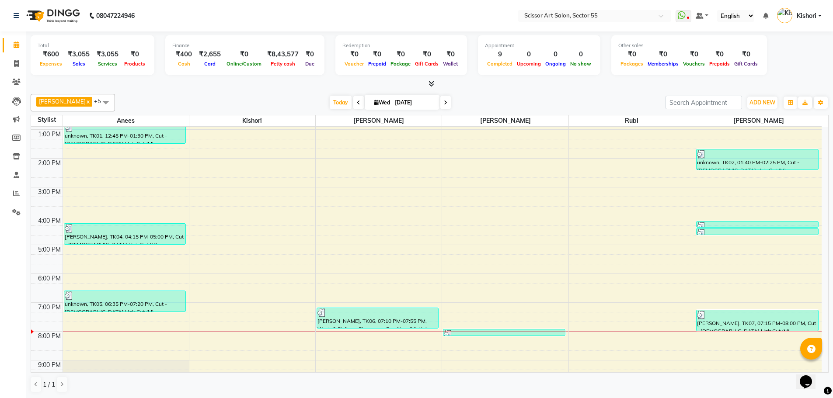
scroll to position [129, 0]
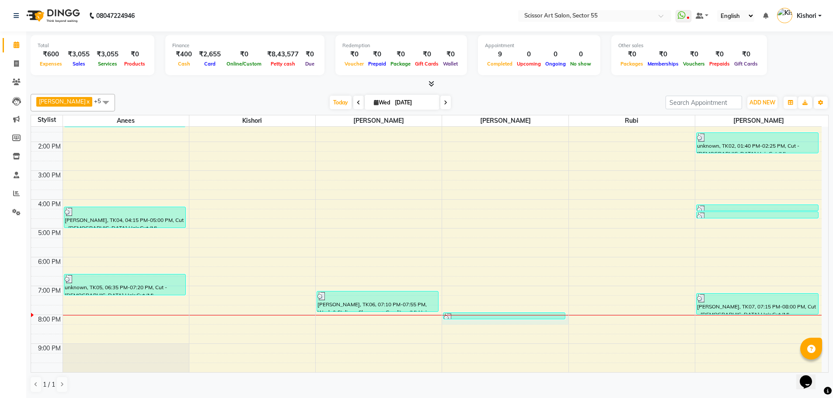
click at [507, 316] on div at bounding box center [505, 315] width 126 height 0
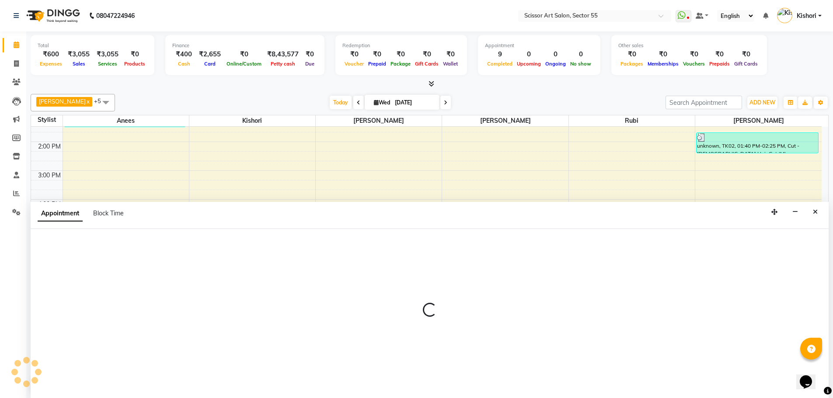
scroll to position [0, 0]
select select "77112"
select select "1200"
select select "tentative"
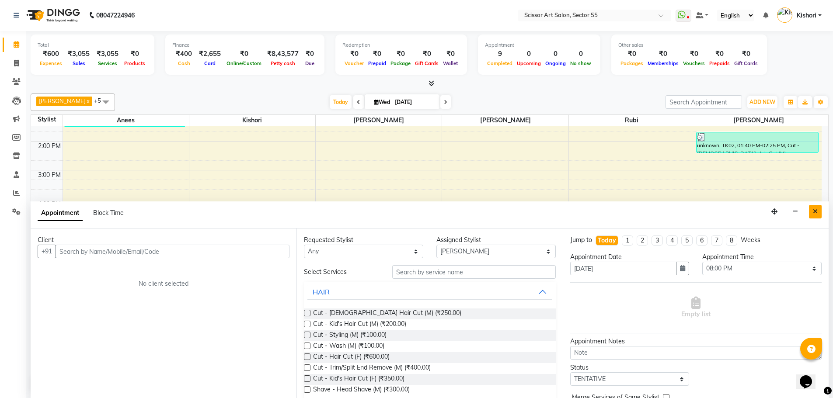
click at [816, 213] on icon "Close" at bounding box center [815, 212] width 5 height 6
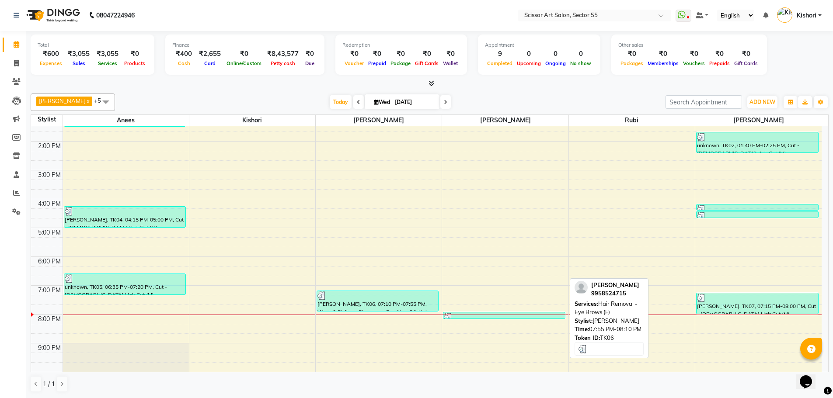
click at [541, 319] on link "[PERSON_NAME], TK06, 07:55 PM-08:10 PM, Hair Removal - Eye Brows (F)" at bounding box center [504, 315] width 122 height 7
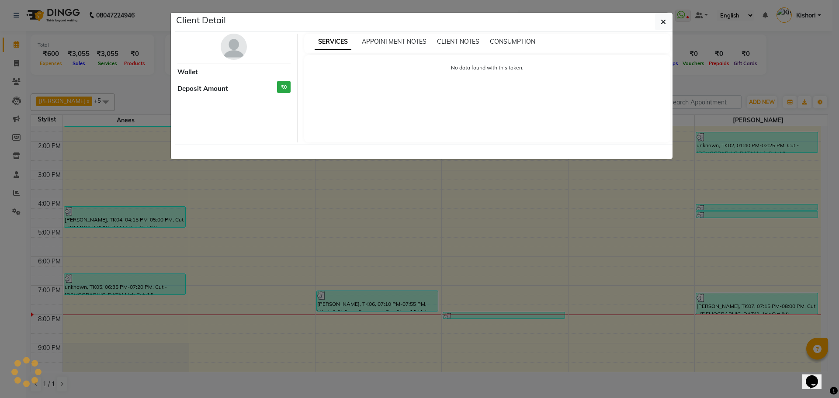
select select "3"
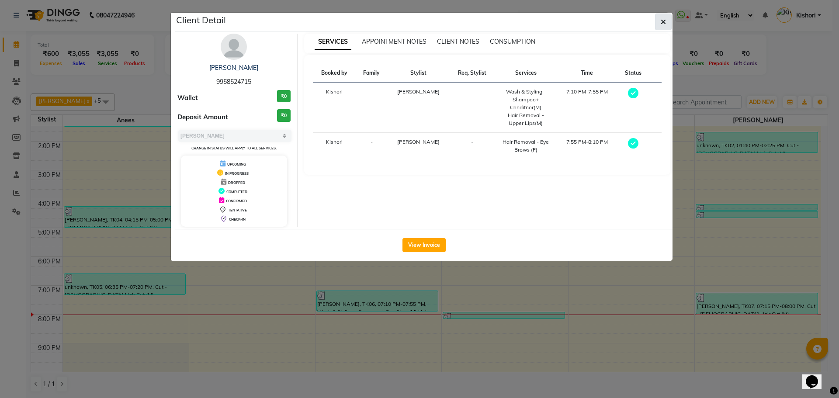
click at [667, 21] on button "button" at bounding box center [663, 22] width 17 height 17
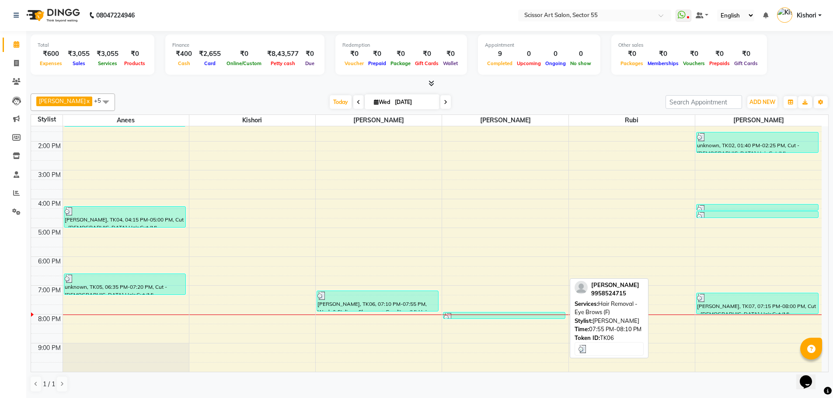
click at [477, 317] on div at bounding box center [504, 317] width 120 height 9
select select "3"
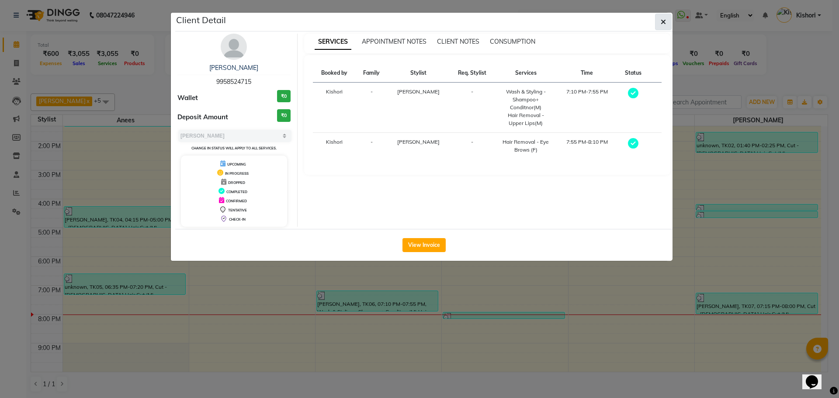
click at [667, 24] on button "button" at bounding box center [663, 22] width 17 height 17
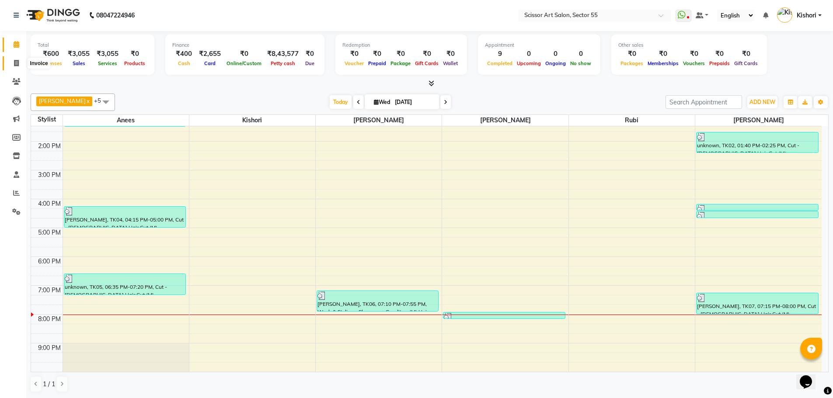
click at [21, 66] on span at bounding box center [16, 64] width 15 height 10
select select "service"
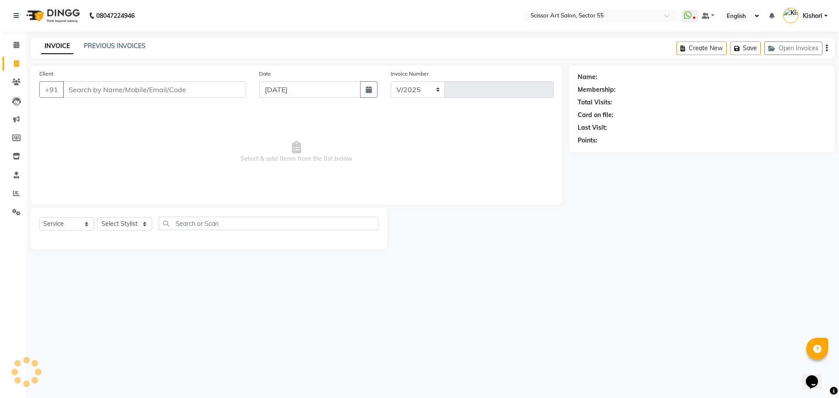
select select "4753"
type input "1279"
click at [117, 224] on select "Select Stylist [PERSON_NAME] ([DEMOGRAPHIC_DATA] hairdresser) [PERSON_NAME] [PE…" at bounding box center [143, 224] width 92 height 14
select select "29037"
click at [97, 217] on select "Select Stylist [PERSON_NAME] ([DEMOGRAPHIC_DATA] hairdresser) [PERSON_NAME] [PE…" at bounding box center [143, 224] width 92 height 14
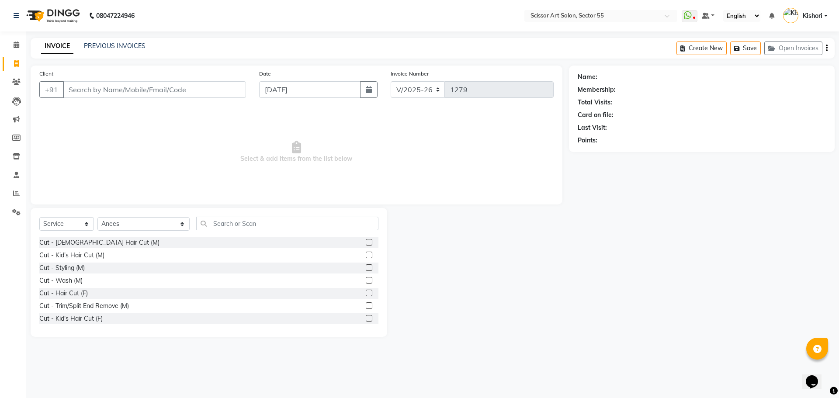
click at [366, 243] on label at bounding box center [369, 242] width 7 height 7
click at [366, 243] on input "checkbox" at bounding box center [369, 243] width 6 height 6
click at [366, 243] on label at bounding box center [369, 242] width 7 height 7
click at [366, 243] on input "checkbox" at bounding box center [369, 243] width 6 height 6
checkbox input "false"
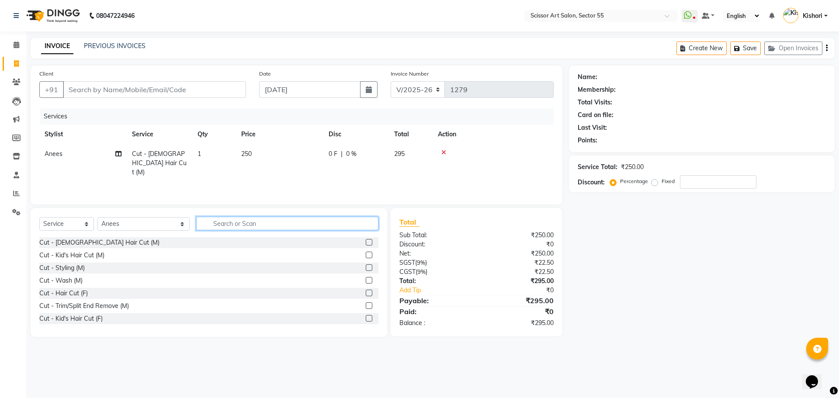
click at [204, 223] on input "text" at bounding box center [287, 224] width 182 height 14
type input "b"
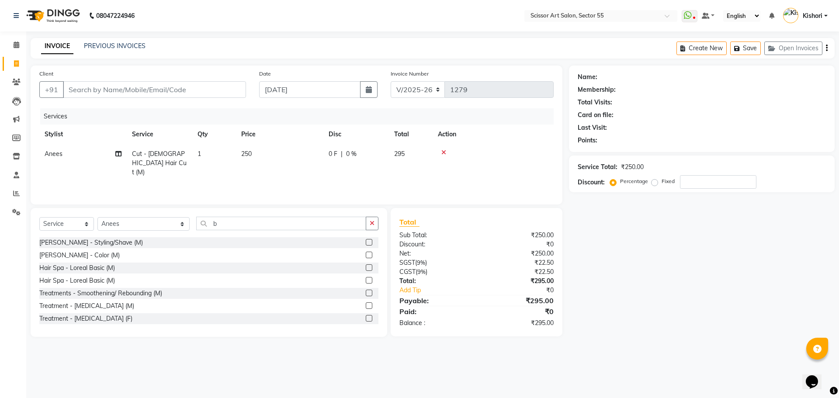
click at [366, 243] on label at bounding box center [369, 242] width 7 height 7
click at [366, 243] on input "checkbox" at bounding box center [369, 243] width 6 height 6
click at [361, 230] on input "b" at bounding box center [281, 224] width 170 height 14
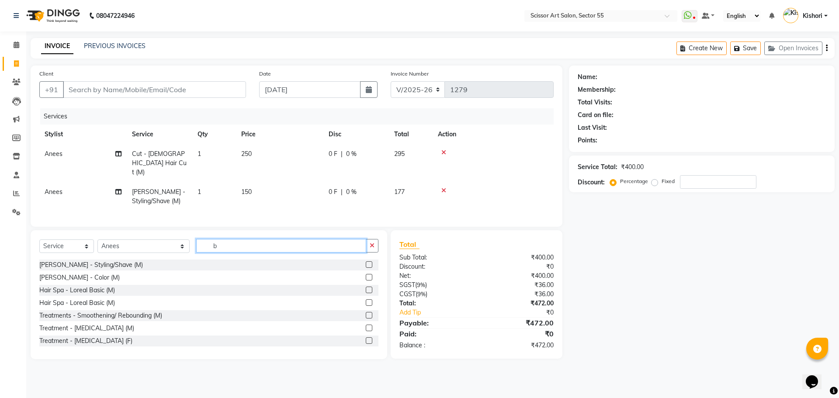
checkbox input "false"
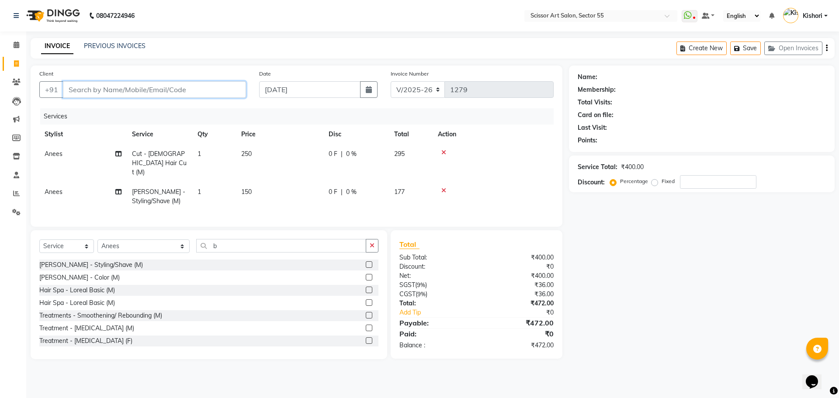
click at [178, 83] on input "Client" at bounding box center [154, 89] width 183 height 17
type input "1"
type input "0"
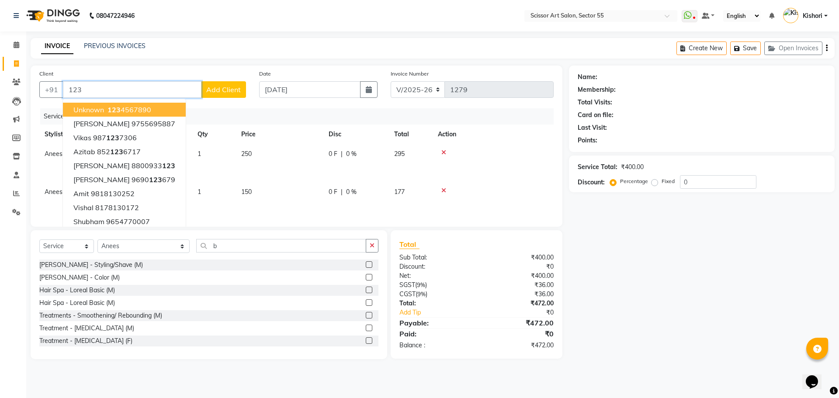
click at [125, 108] on ngb-highlight "123 4567890" at bounding box center [128, 109] width 45 height 9
type input "1234567890"
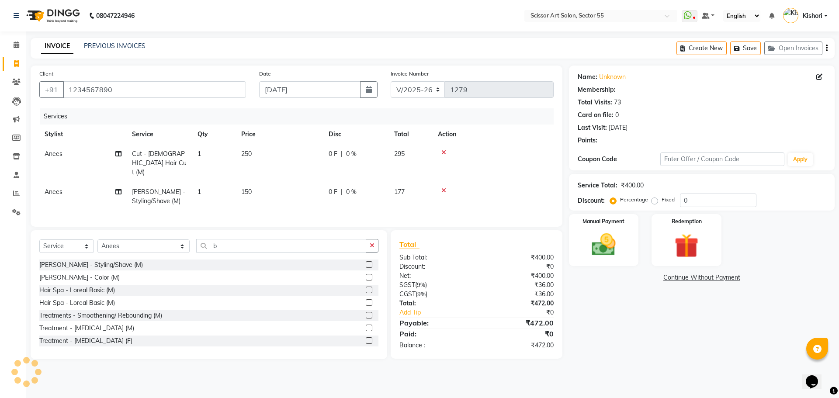
select select "1: Object"
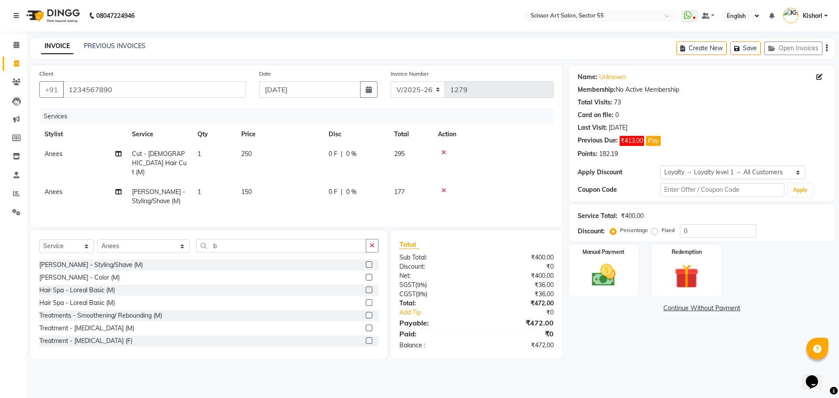
click at [662, 230] on label "Fixed" at bounding box center [668, 230] width 13 height 8
click at [654, 230] on input "Fixed" at bounding box center [657, 230] width 6 height 6
radio input "true"
click at [727, 232] on input "0" at bounding box center [718, 231] width 76 height 14
type input "072"
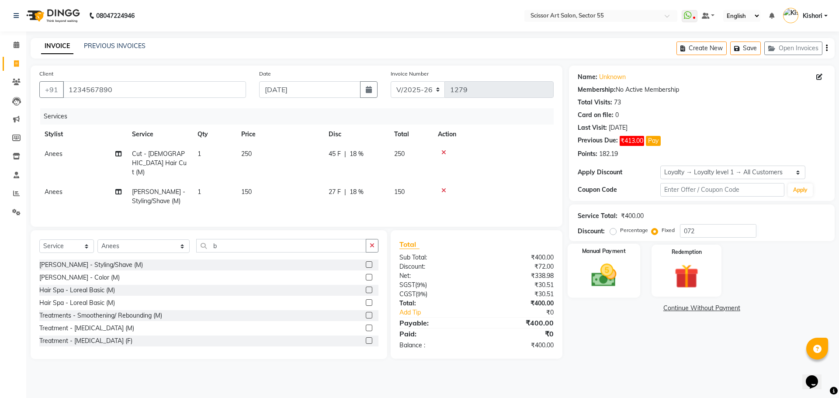
click at [618, 270] on img at bounding box center [604, 275] width 41 height 29
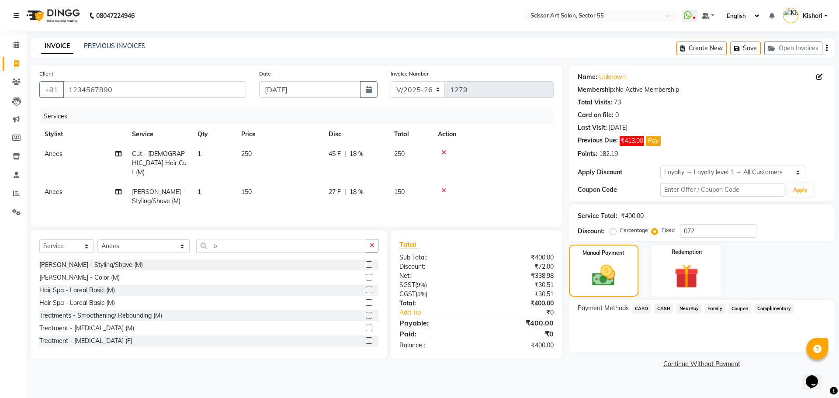
click at [668, 306] on span "CASH" at bounding box center [663, 309] width 19 height 10
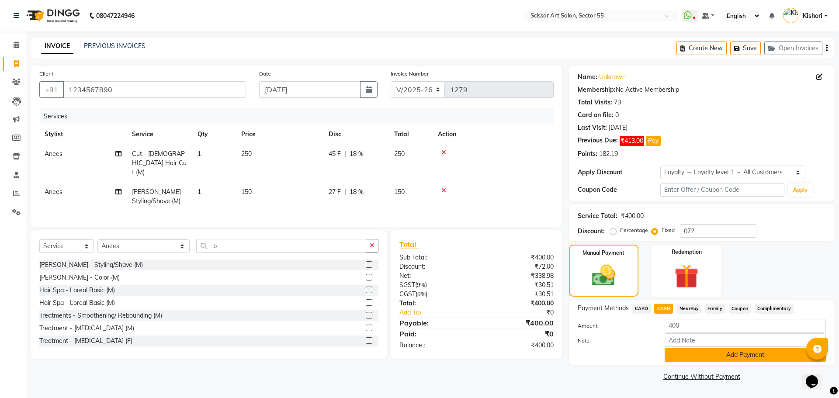
click at [698, 352] on button "Add Payment" at bounding box center [745, 355] width 161 height 14
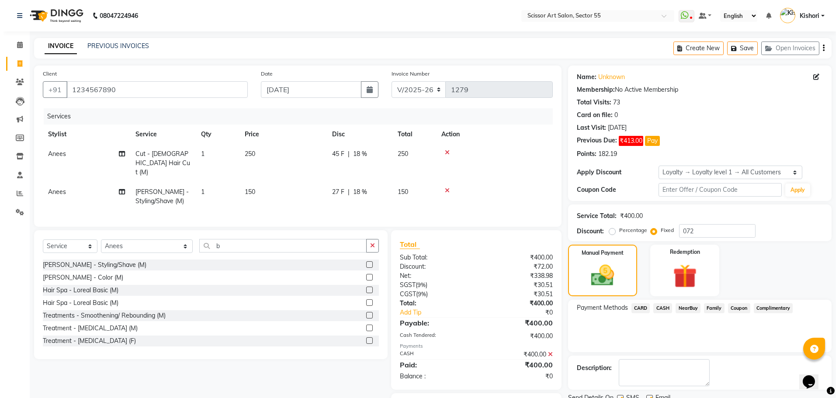
scroll to position [45, 0]
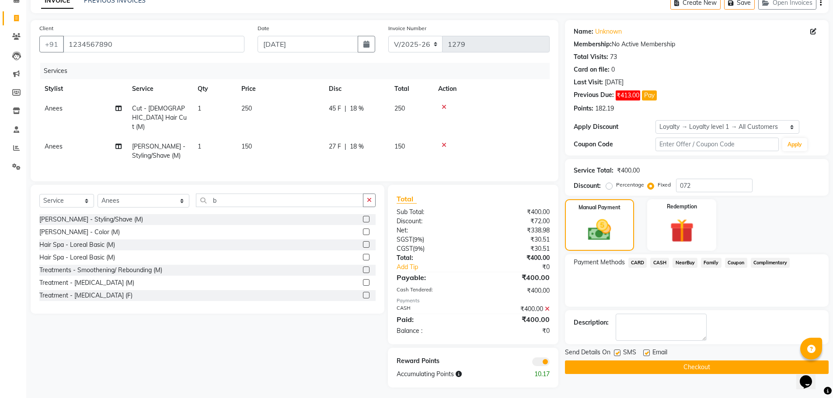
click at [542, 358] on span at bounding box center [540, 362] width 17 height 9
click at [549, 363] on input "checkbox" at bounding box center [549, 363] width 0 height 0
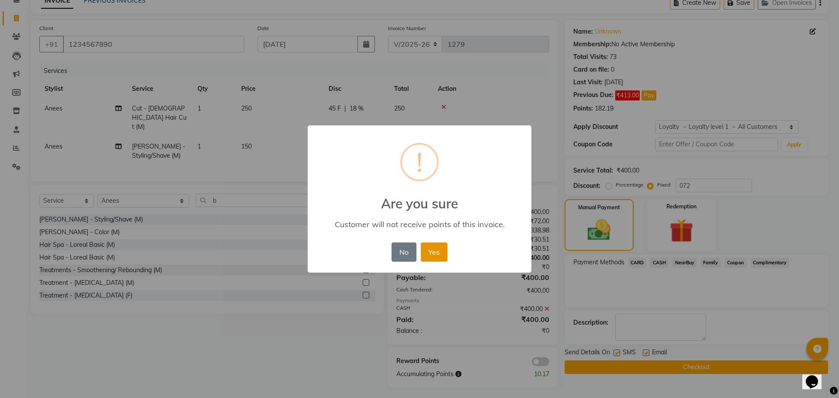
click at [436, 247] on button "Yes" at bounding box center [434, 252] width 27 height 19
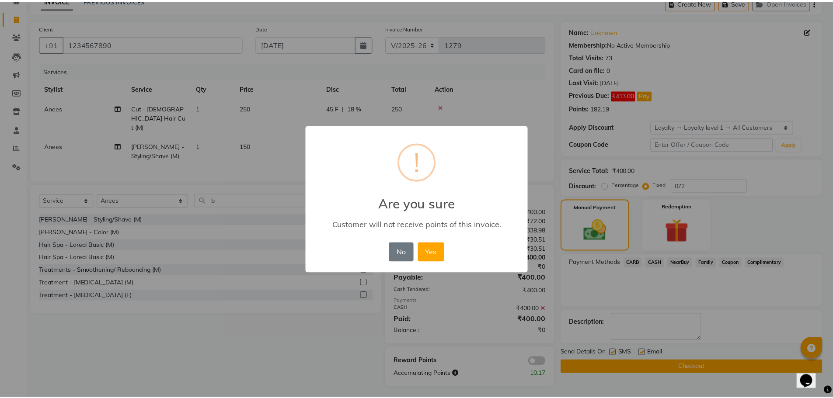
scroll to position [35, 0]
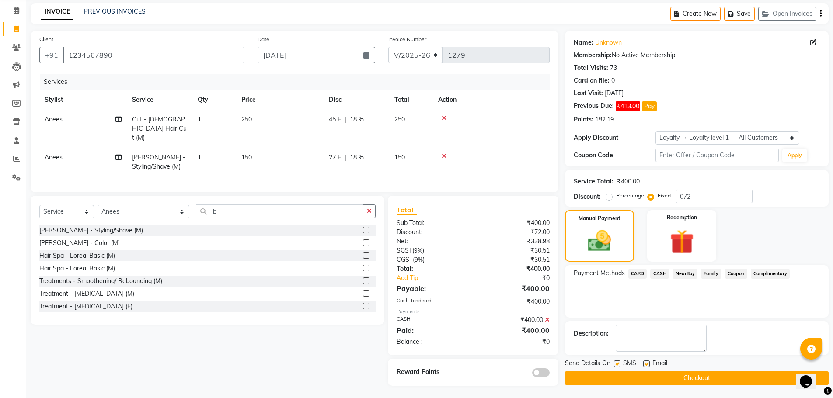
click at [693, 376] on button "Checkout" at bounding box center [697, 379] width 264 height 14
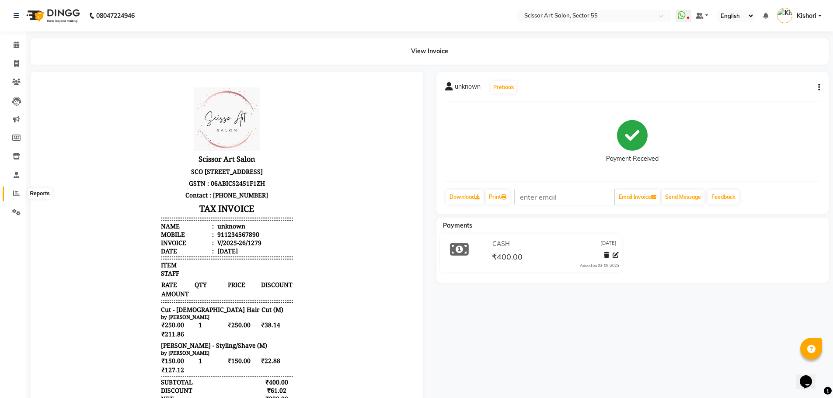
click at [18, 195] on icon at bounding box center [16, 193] width 7 height 7
